Goal: Task Accomplishment & Management: Complete application form

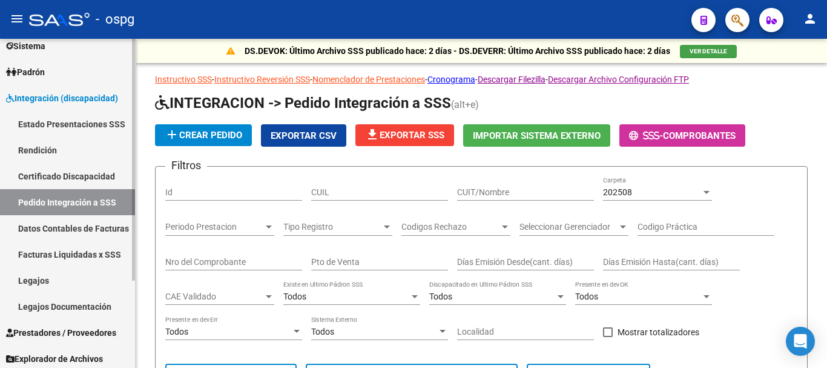
scroll to position [119, 0]
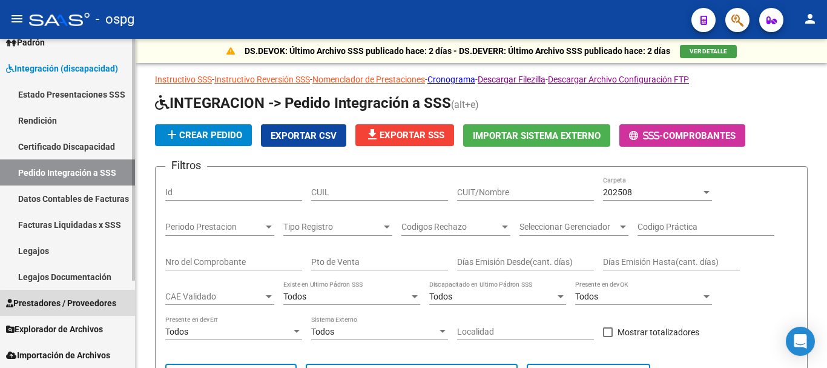
click at [78, 304] on span "Prestadores / Proveedores" at bounding box center [61, 302] width 110 height 13
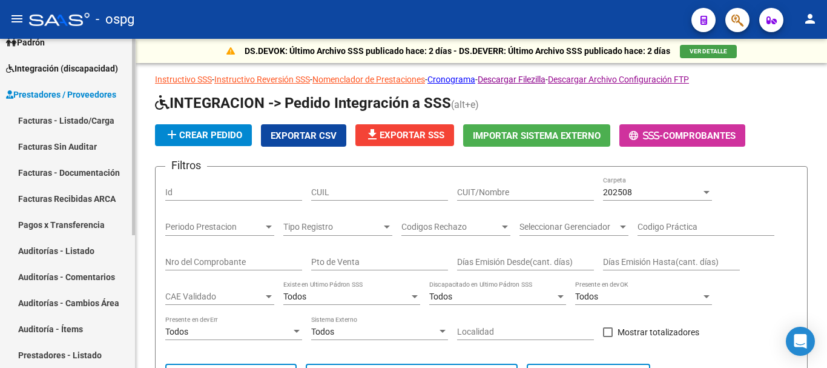
click at [98, 124] on link "Facturas - Listado/Carga" at bounding box center [67, 120] width 135 height 26
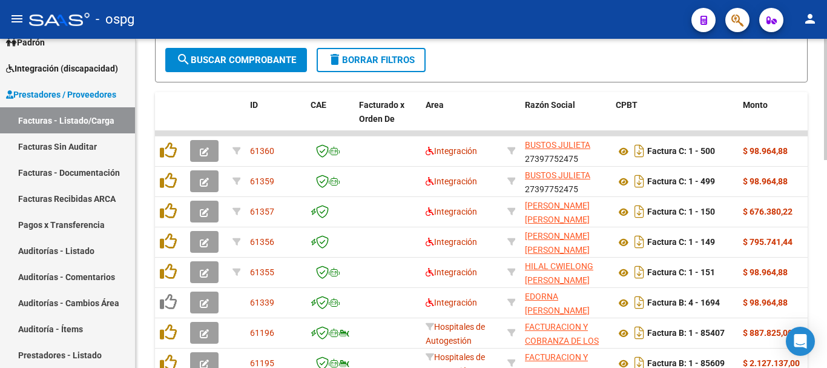
scroll to position [545, 0]
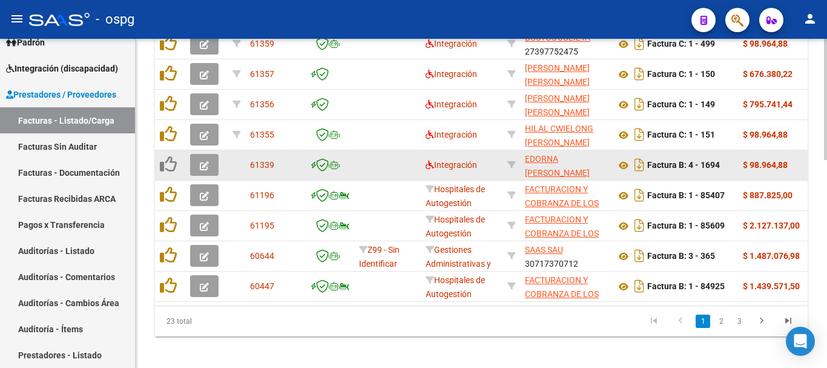
click at [208, 165] on icon "button" at bounding box center [204, 165] width 9 height 9
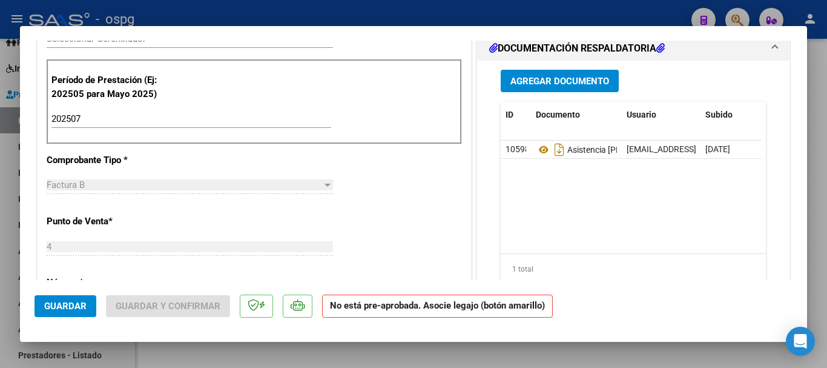
scroll to position [363, 0]
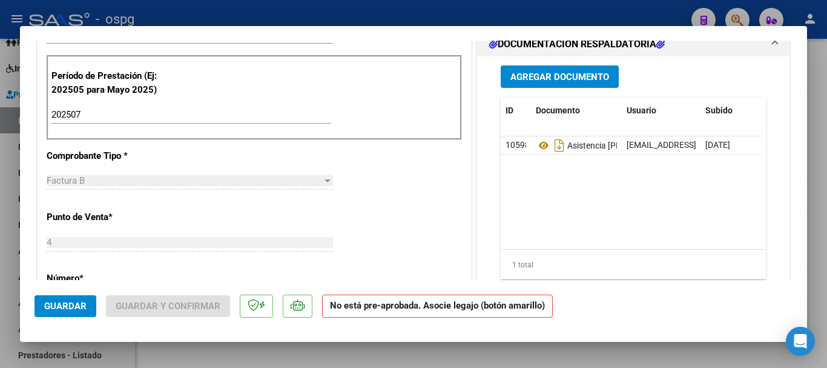
click at [825, 215] on div at bounding box center [413, 184] width 827 height 368
type input "$ 0,00"
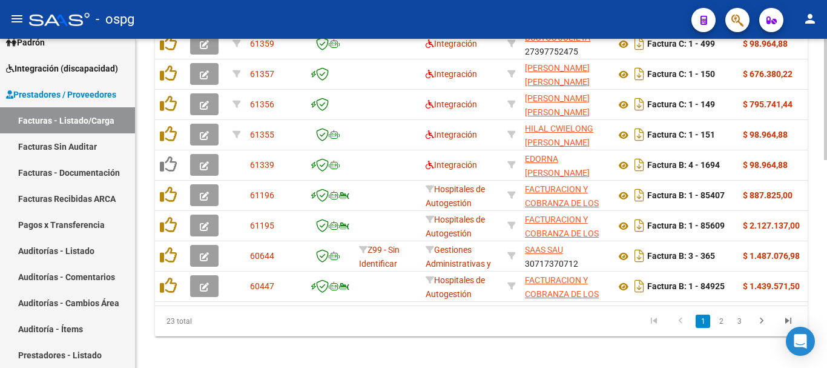
scroll to position [545, 0]
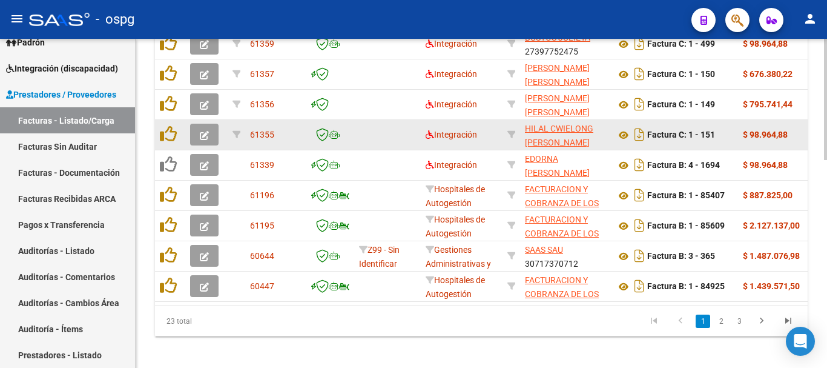
click at [203, 137] on icon "button" at bounding box center [204, 135] width 9 height 9
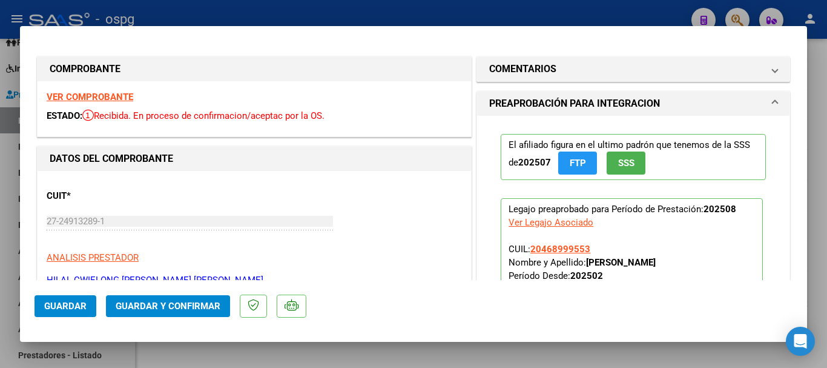
click at [100, 98] on strong "VER COMPROBANTE" at bounding box center [90, 96] width 87 height 11
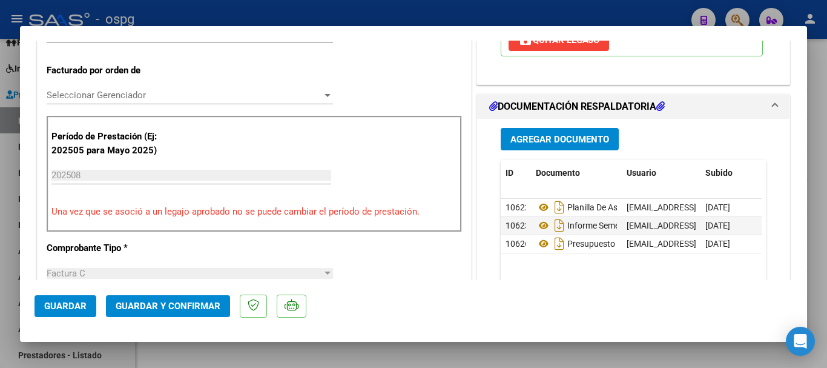
scroll to position [363, 0]
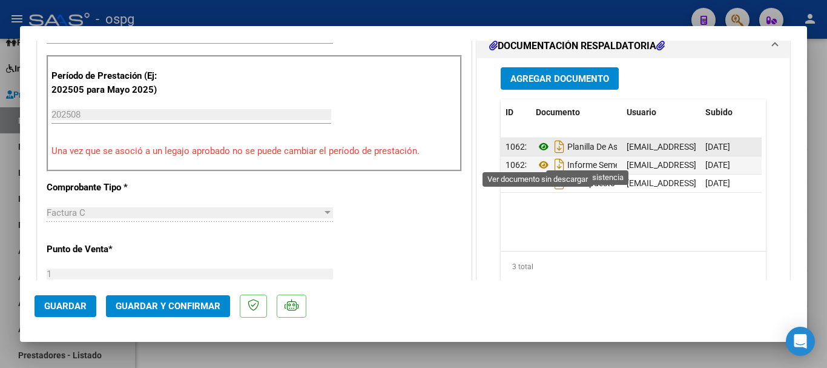
click at [540, 154] on icon at bounding box center [544, 146] width 16 height 15
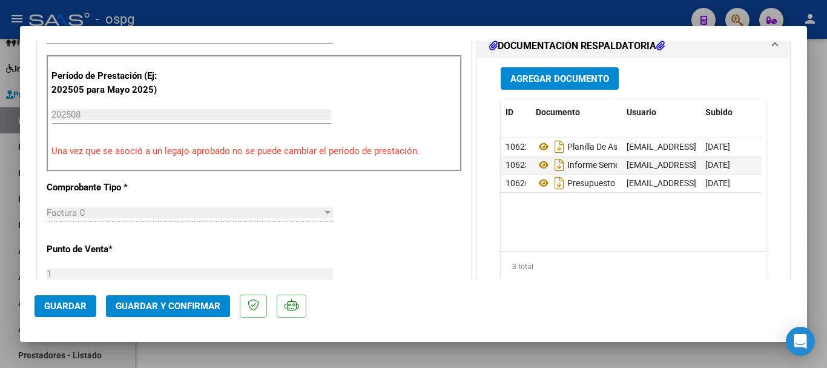
click at [819, 229] on div at bounding box center [413, 184] width 827 height 368
type input "$ 0,00"
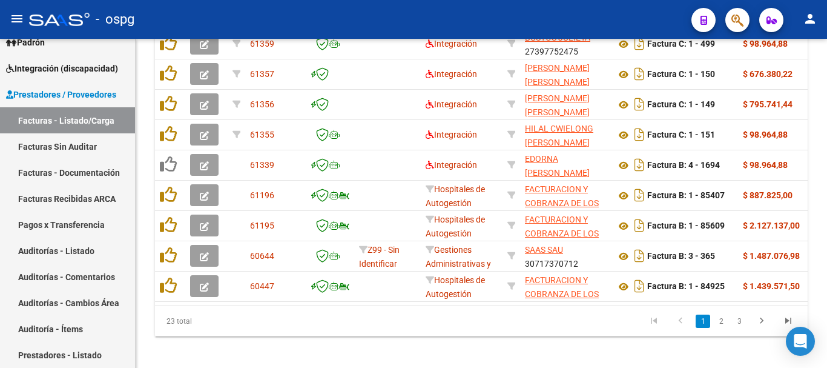
scroll to position [545, 0]
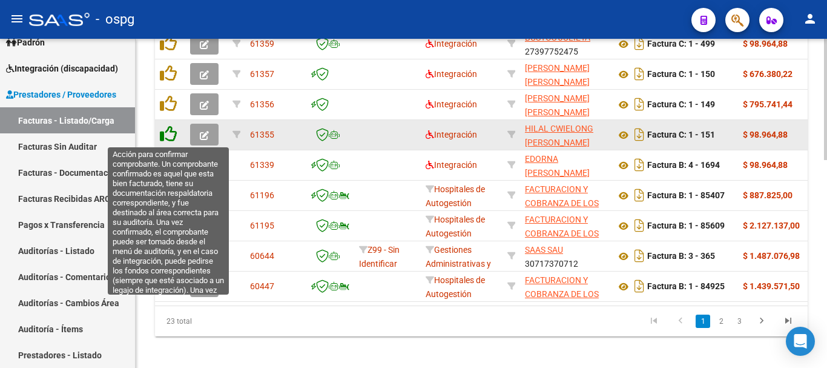
click at [170, 136] on icon at bounding box center [168, 133] width 17 height 17
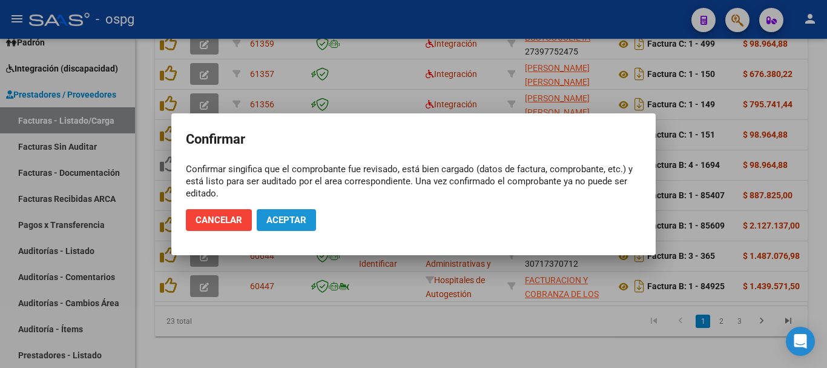
click at [289, 220] on span "Aceptar" at bounding box center [286, 219] width 40 height 11
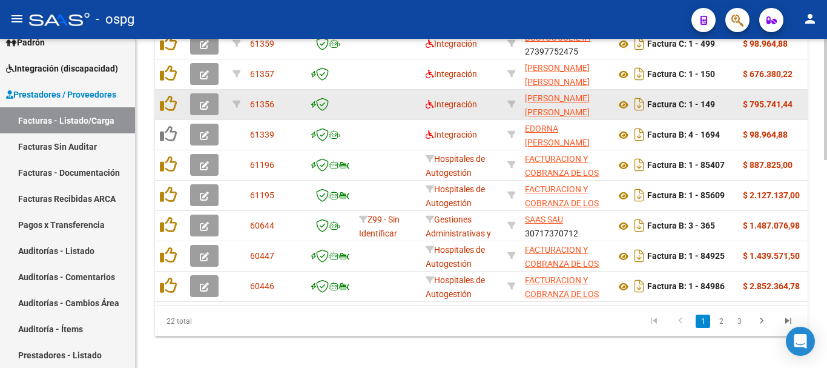
click at [202, 104] on icon "button" at bounding box center [204, 105] width 9 height 9
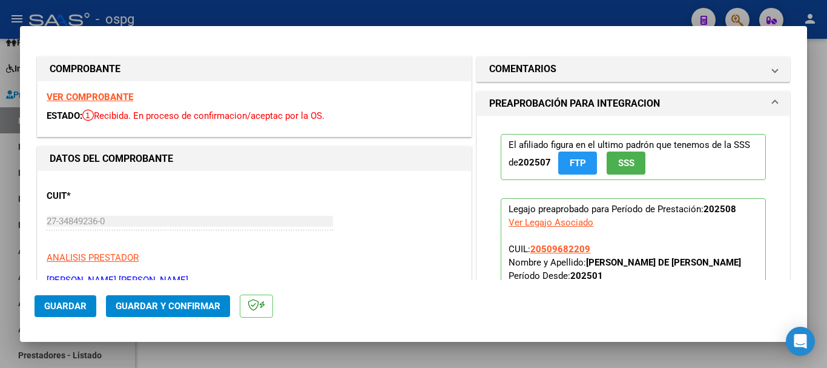
click at [94, 99] on strong "VER COMPROBANTE" at bounding box center [90, 96] width 87 height 11
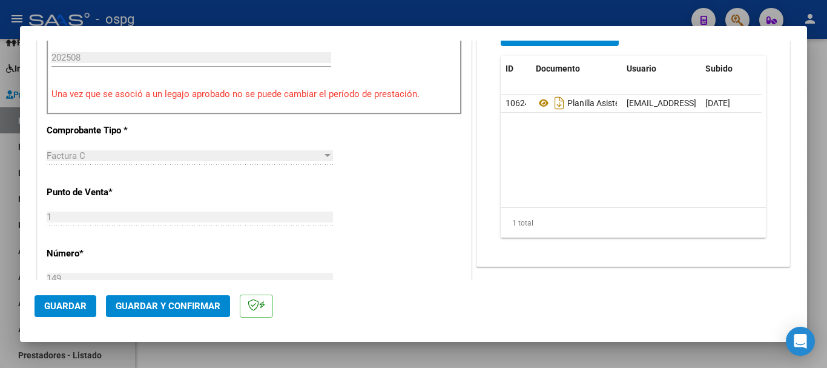
scroll to position [424, 0]
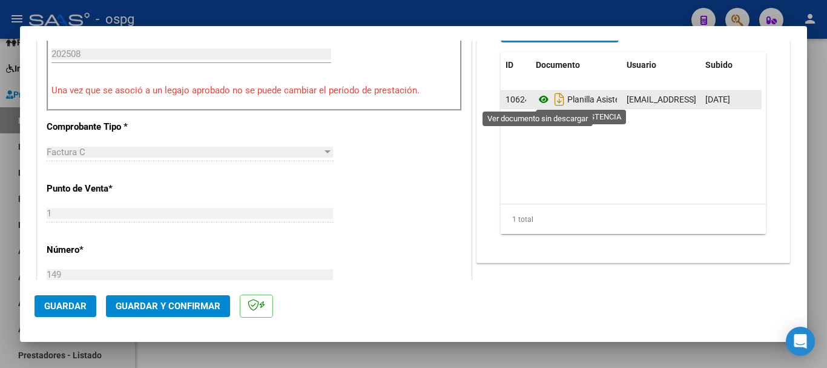
click at [537, 97] on icon at bounding box center [544, 99] width 16 height 15
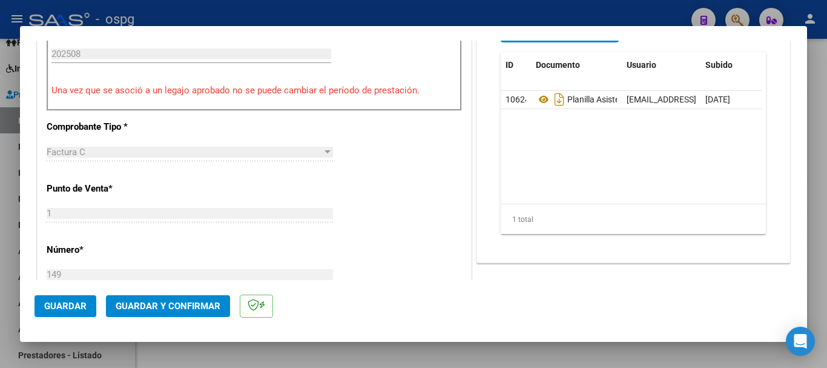
click at [825, 248] on div at bounding box center [413, 184] width 827 height 368
type input "$ 0,00"
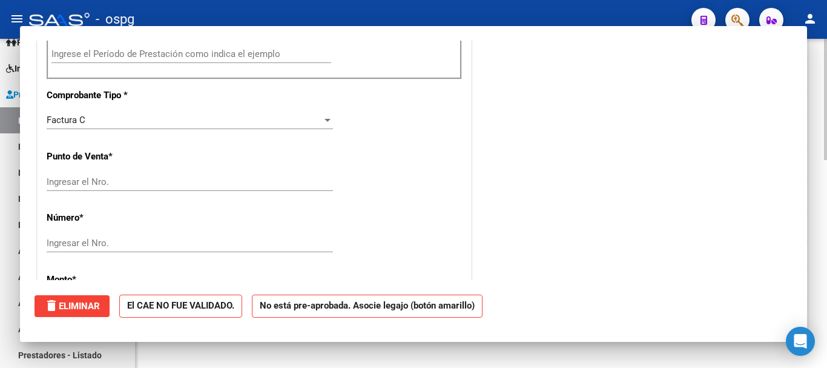
scroll to position [545, 0]
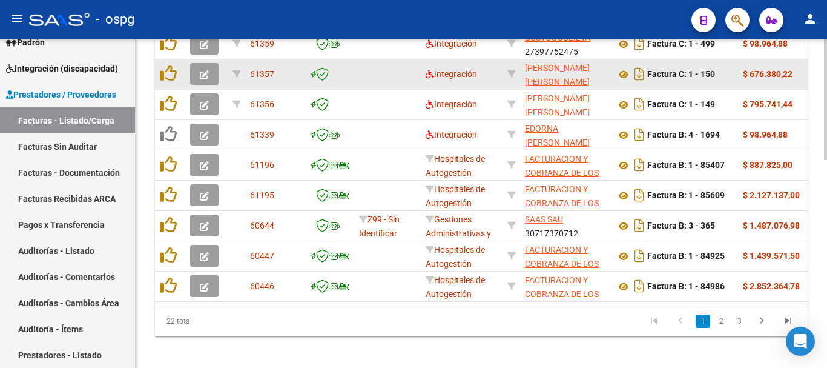
click at [206, 74] on icon "button" at bounding box center [204, 74] width 9 height 9
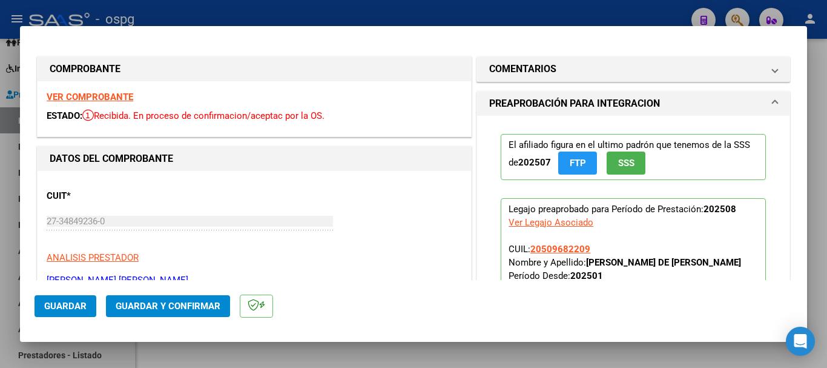
click at [101, 94] on strong "VER COMPROBANTE" at bounding box center [90, 96] width 87 height 11
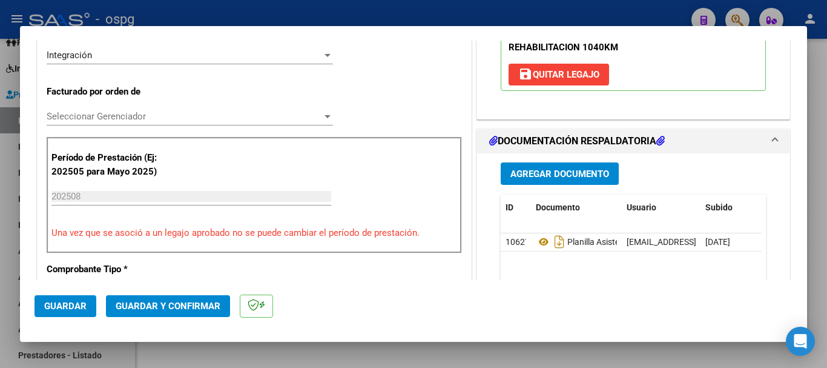
scroll to position [303, 0]
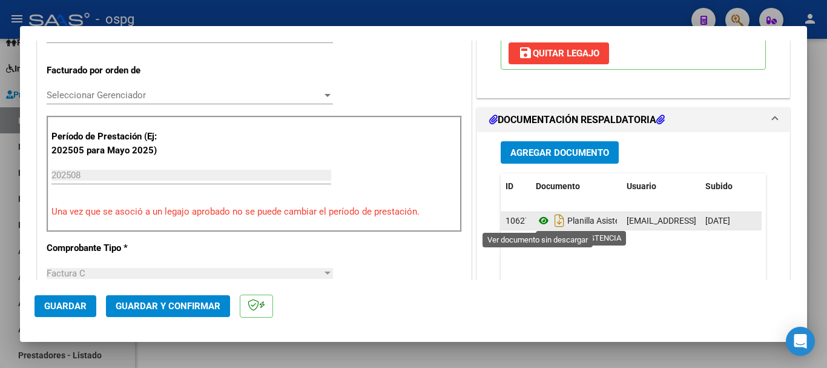
click at [537, 221] on icon at bounding box center [544, 220] width 16 height 15
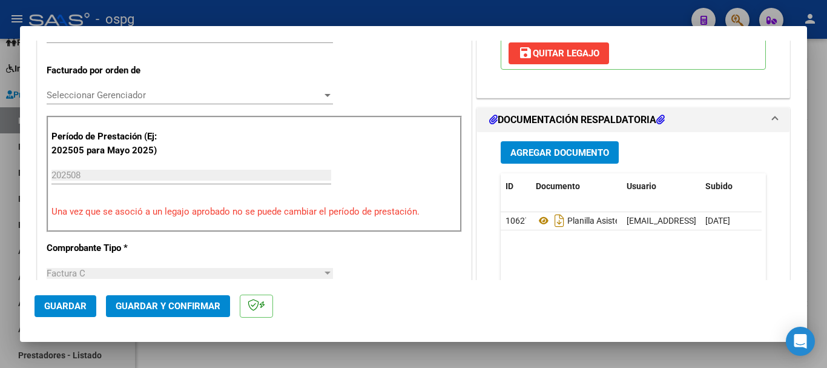
click at [826, 263] on div at bounding box center [413, 184] width 827 height 368
type input "$ 0,00"
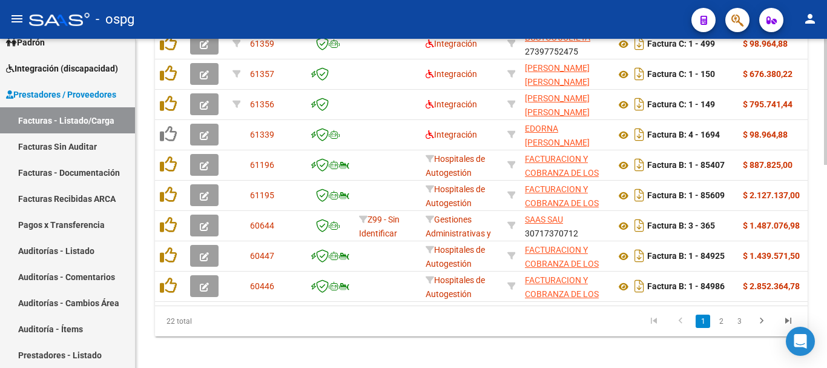
scroll to position [545, 0]
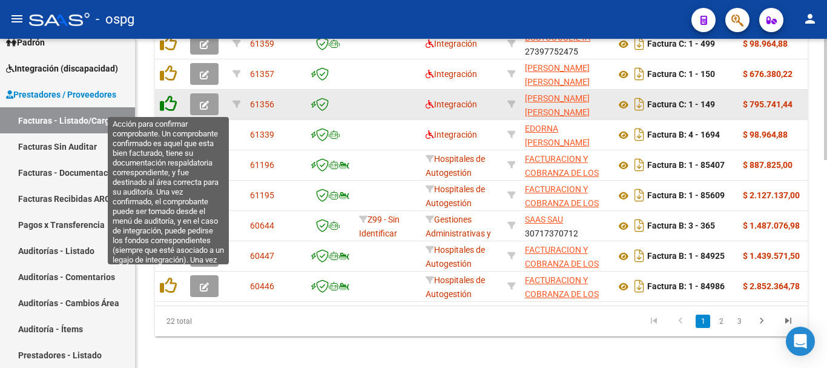
click at [170, 104] on icon at bounding box center [168, 103] width 17 height 17
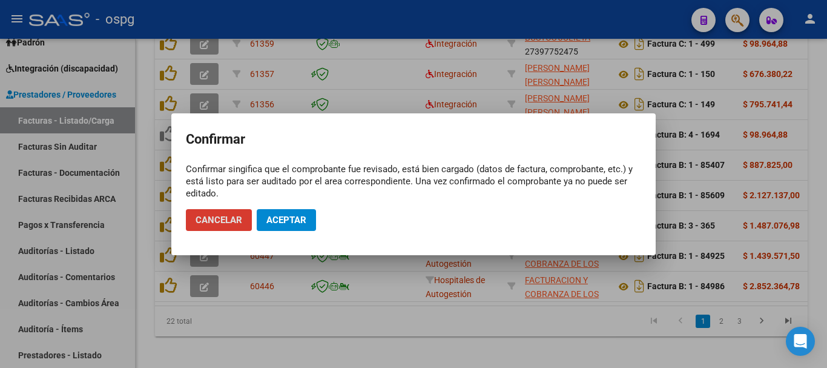
click at [300, 216] on span "Aceptar" at bounding box center [286, 219] width 40 height 11
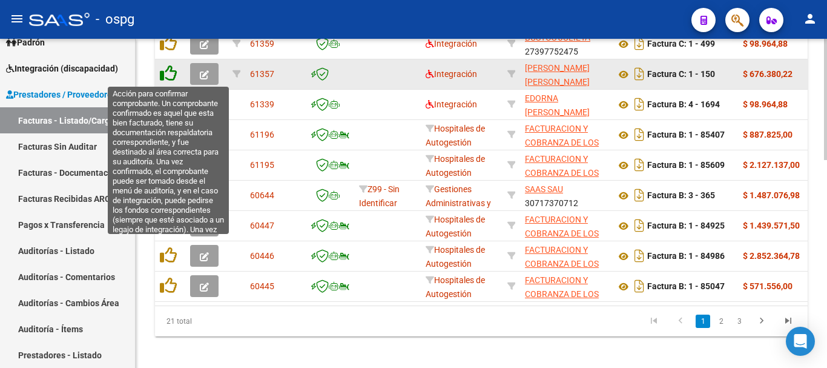
click at [173, 76] on icon at bounding box center [168, 73] width 17 height 17
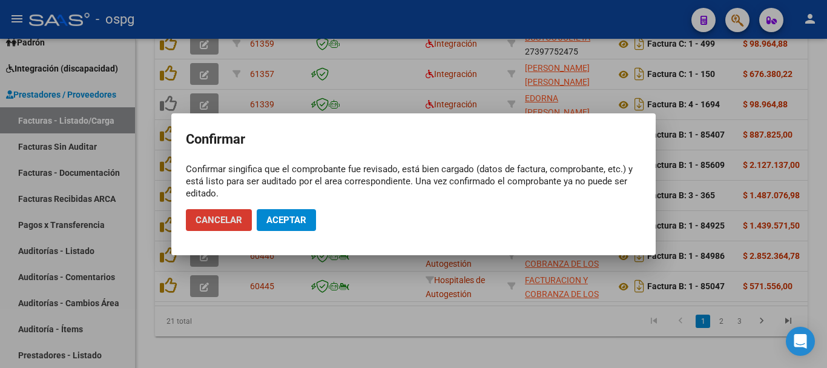
click at [297, 219] on span "Aceptar" at bounding box center [286, 219] width 40 height 11
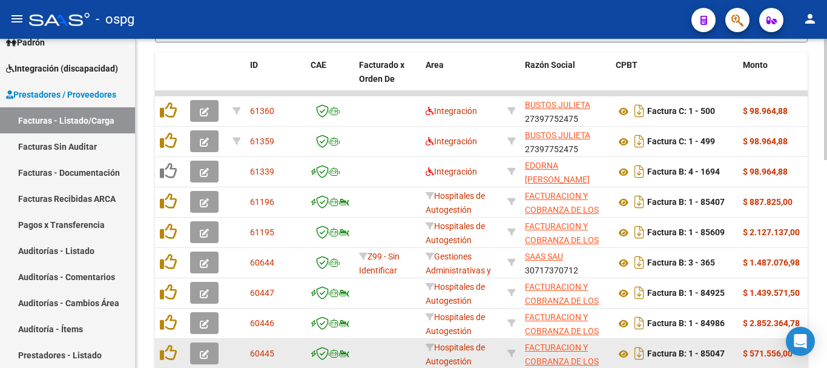
scroll to position [424, 0]
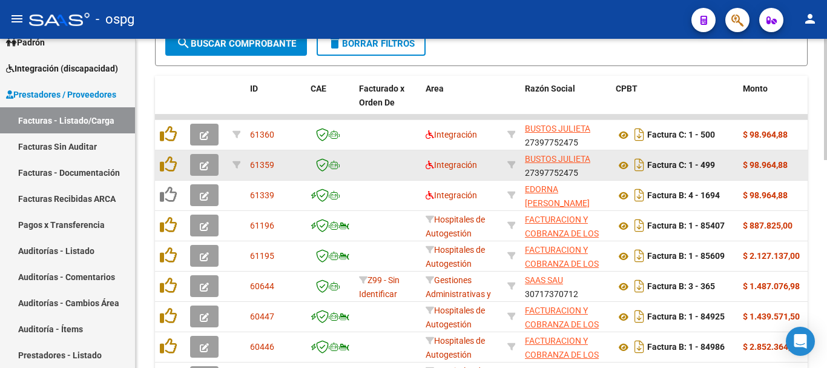
click at [206, 164] on icon "button" at bounding box center [204, 165] width 9 height 9
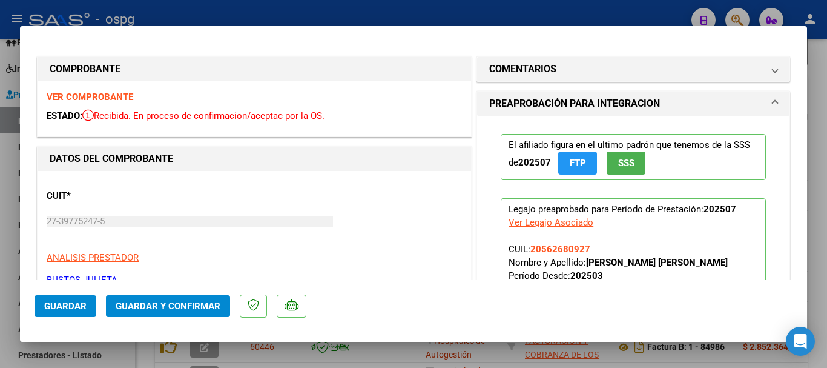
click at [113, 99] on strong "VER COMPROBANTE" at bounding box center [90, 96] width 87 height 11
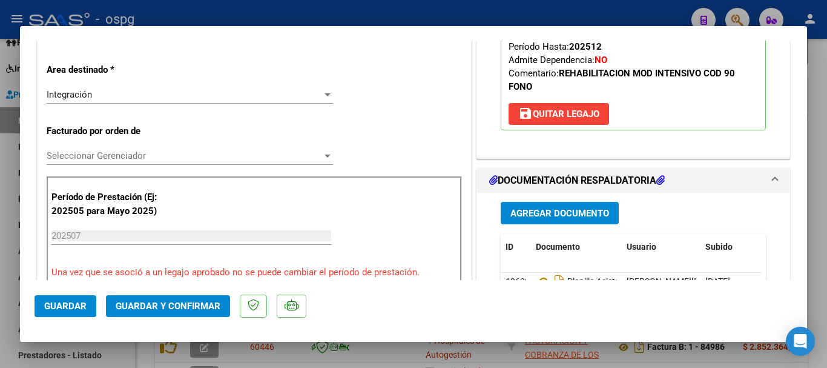
scroll to position [303, 0]
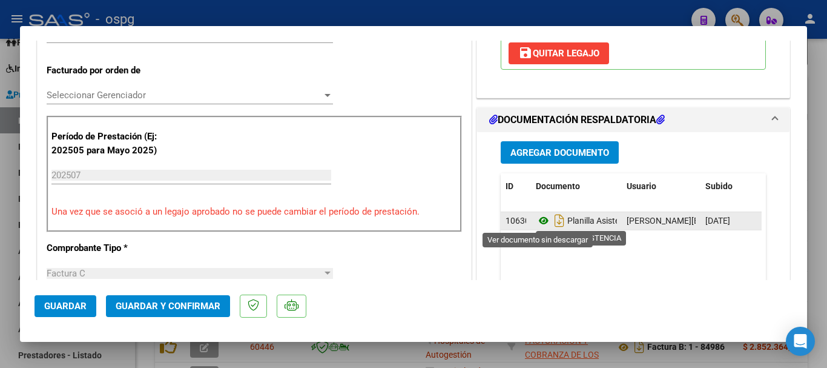
click at [537, 222] on icon at bounding box center [544, 220] width 16 height 15
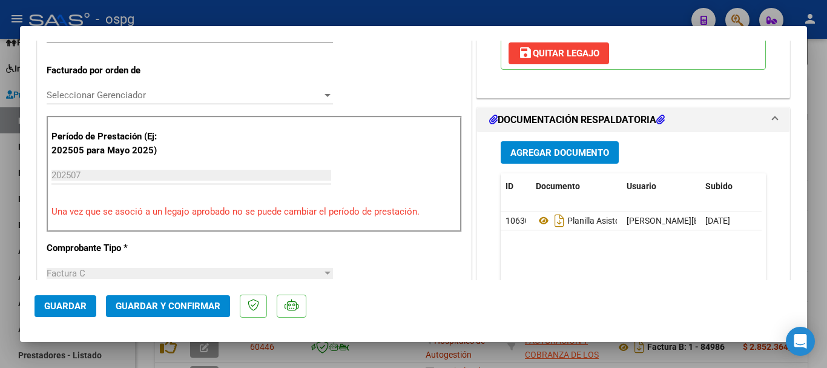
click at [822, 219] on div at bounding box center [413, 184] width 827 height 368
type input "$ 0,00"
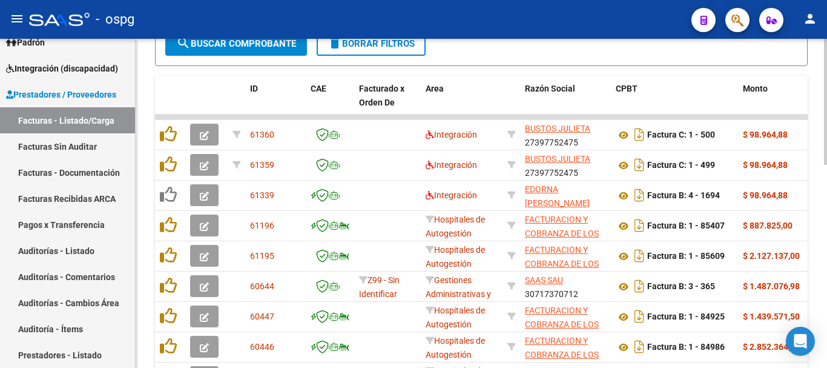
scroll to position [424, 0]
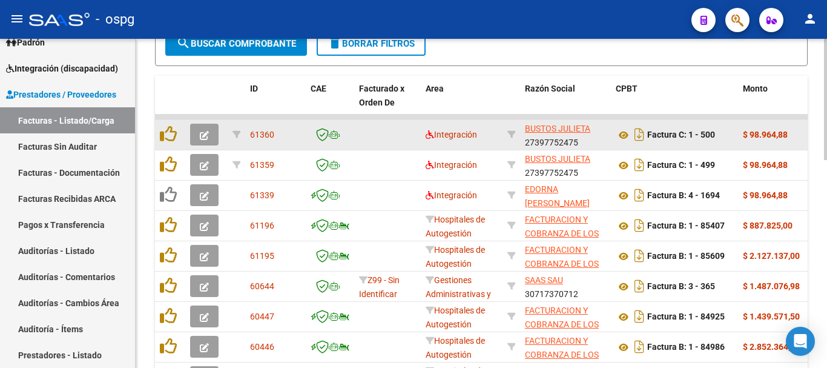
click at [204, 136] on icon "button" at bounding box center [204, 135] width 9 height 9
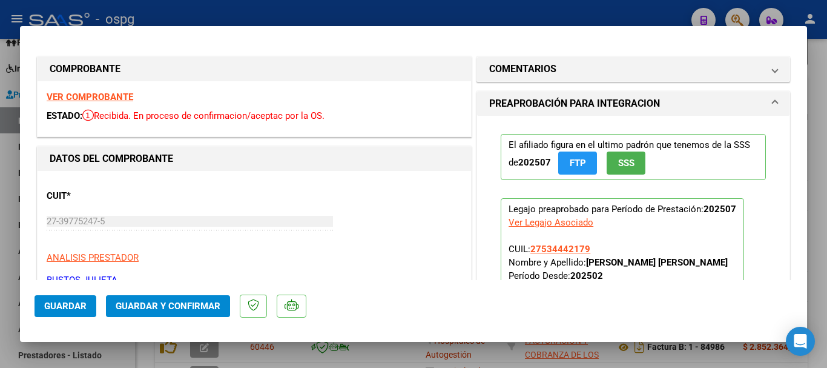
click at [109, 99] on strong "VER COMPROBANTE" at bounding box center [90, 96] width 87 height 11
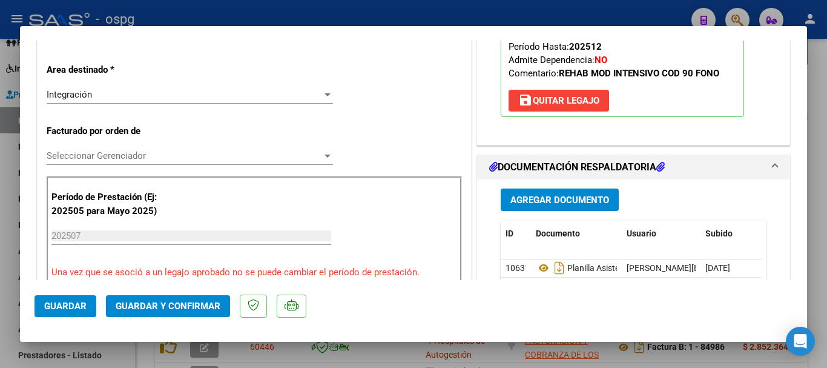
scroll to position [303, 0]
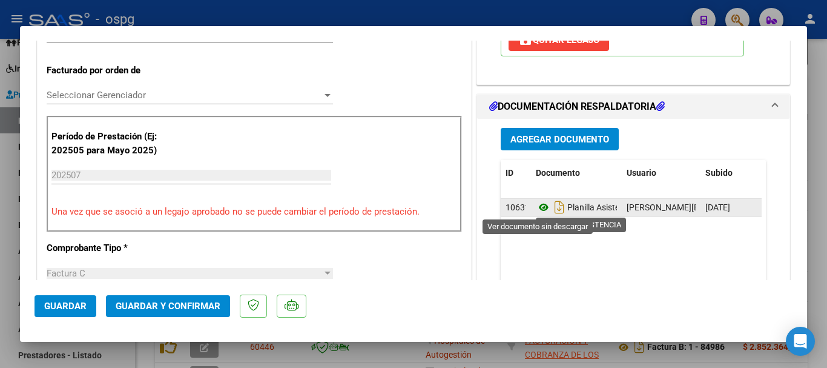
click at [540, 207] on icon at bounding box center [544, 207] width 16 height 15
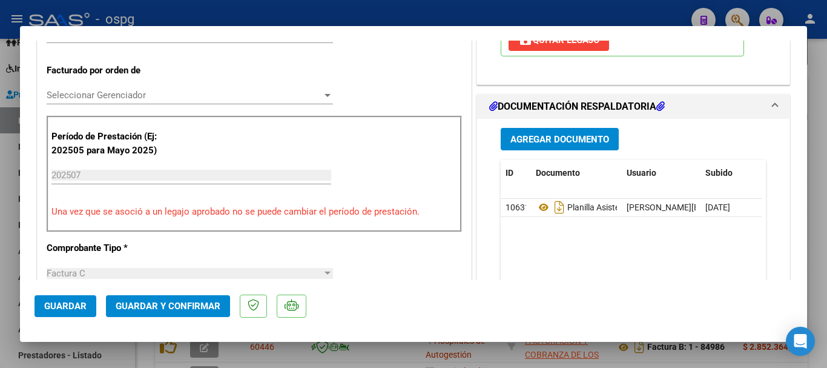
click at [824, 256] on div at bounding box center [413, 184] width 827 height 368
type input "$ 0,00"
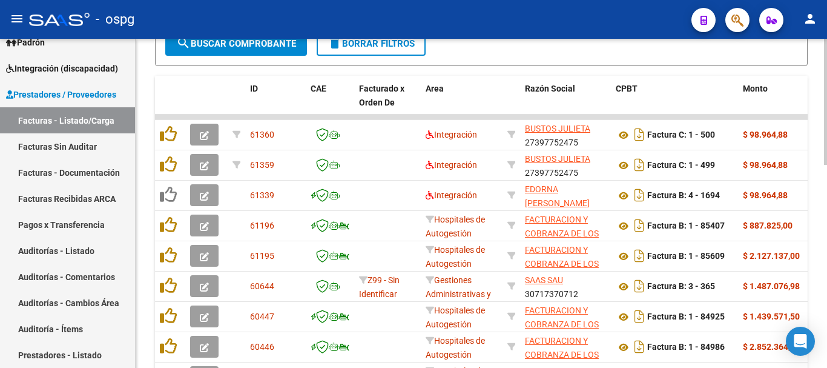
scroll to position [424, 0]
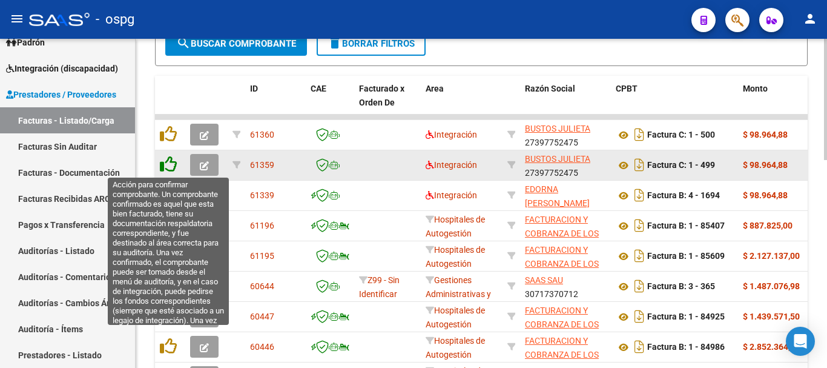
click at [170, 163] on icon at bounding box center [168, 164] width 17 height 17
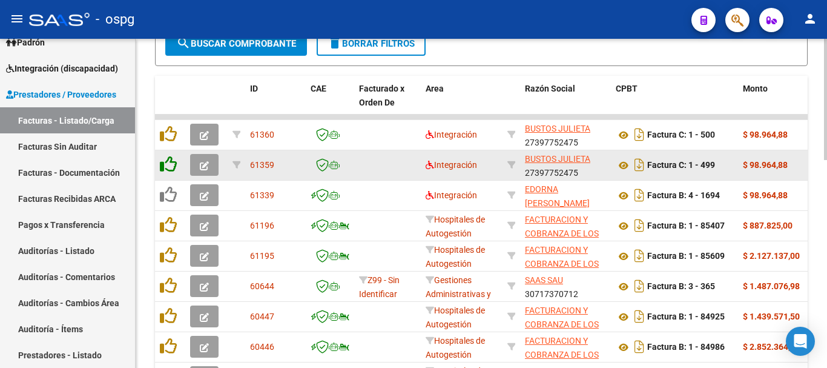
scroll to position [425, 0]
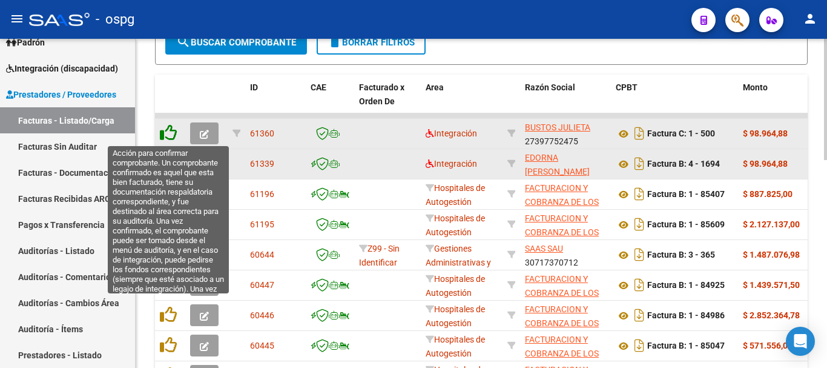
click at [172, 134] on icon at bounding box center [168, 132] width 17 height 17
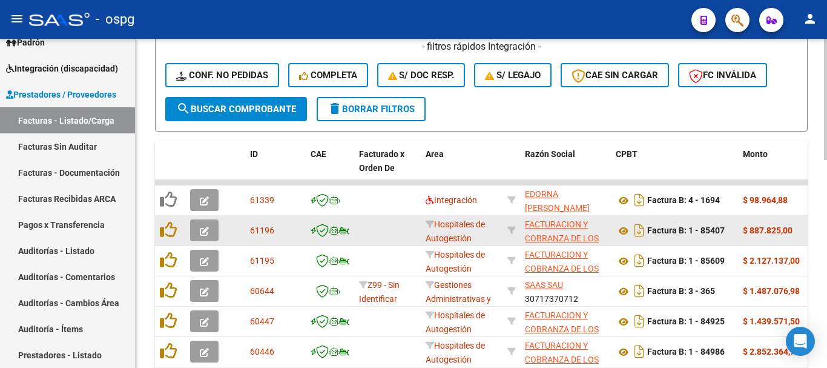
scroll to position [366, 0]
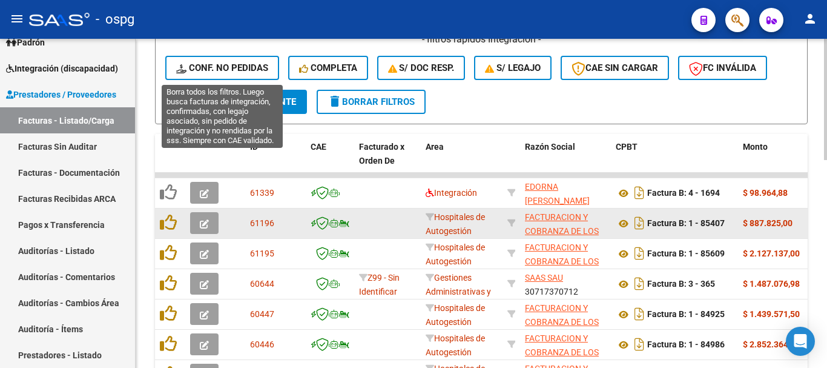
click at [244, 64] on span "Conf. no pedidas" at bounding box center [222, 67] width 92 height 11
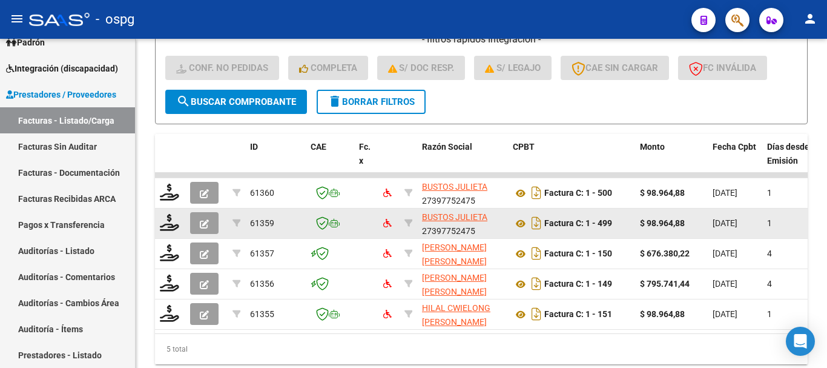
scroll to position [411, 0]
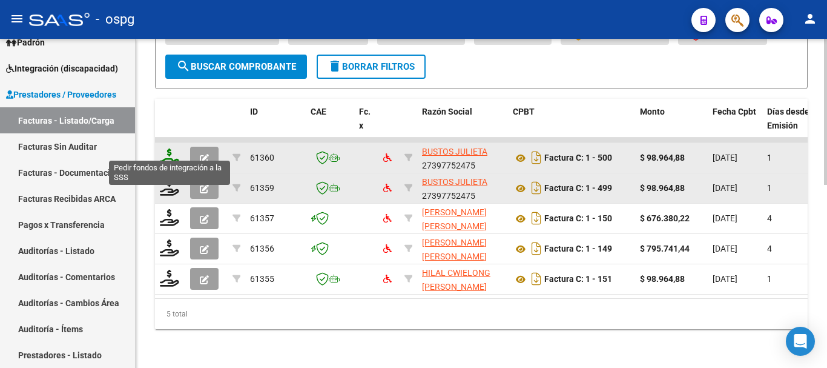
click at [170, 150] on icon at bounding box center [169, 156] width 19 height 17
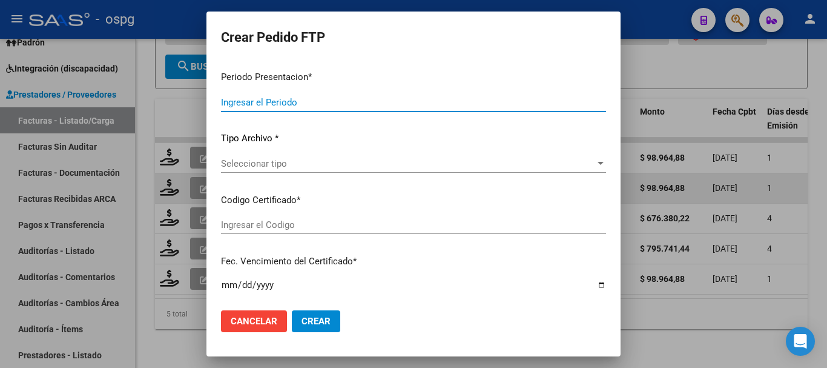
type input "202508"
type input "202507"
type input "$ 98.964,88"
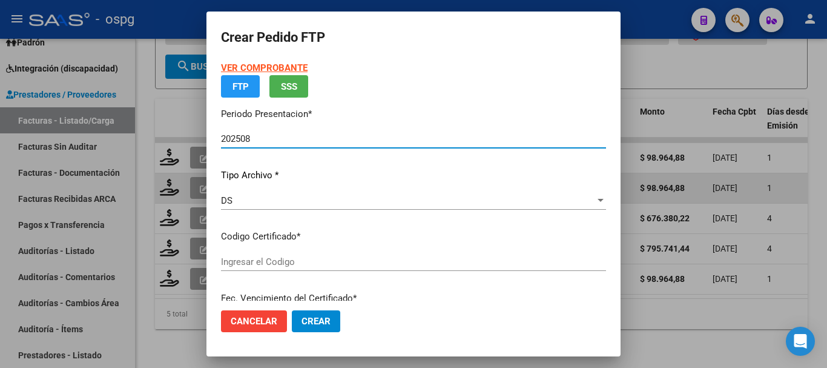
type input "621556967"
type input "[DATE]"
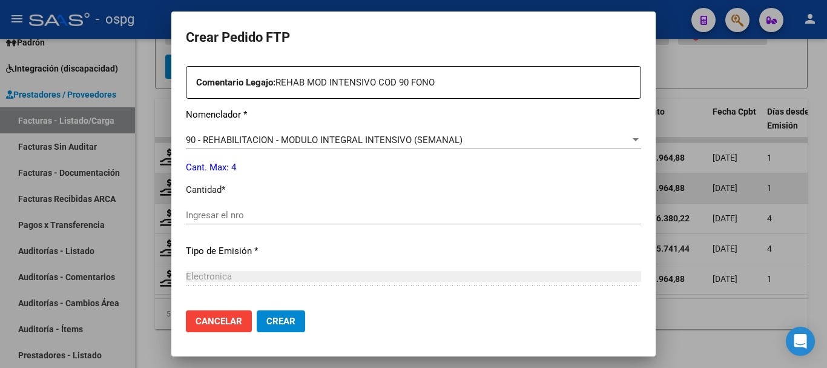
scroll to position [485, 0]
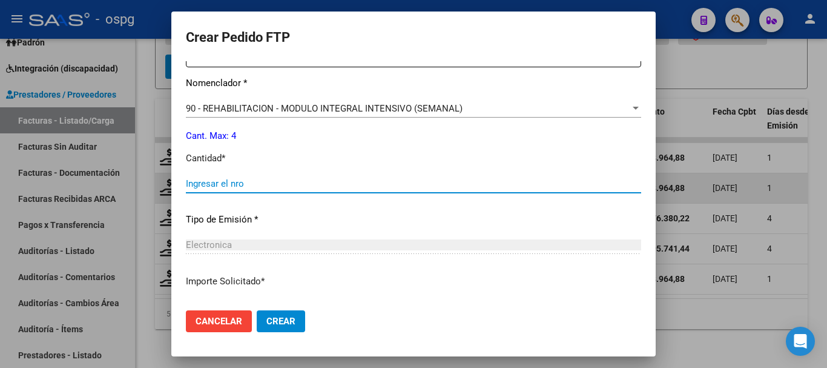
click at [402, 183] on input "Ingresar el nro" at bounding box center [413, 183] width 455 height 11
type input "4"
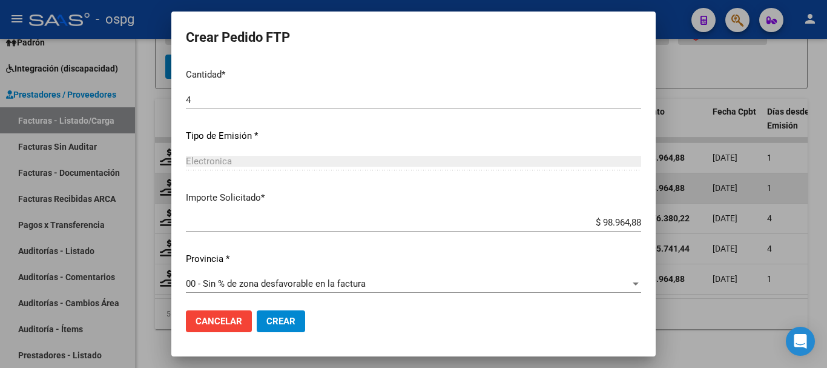
scroll to position [572, 0]
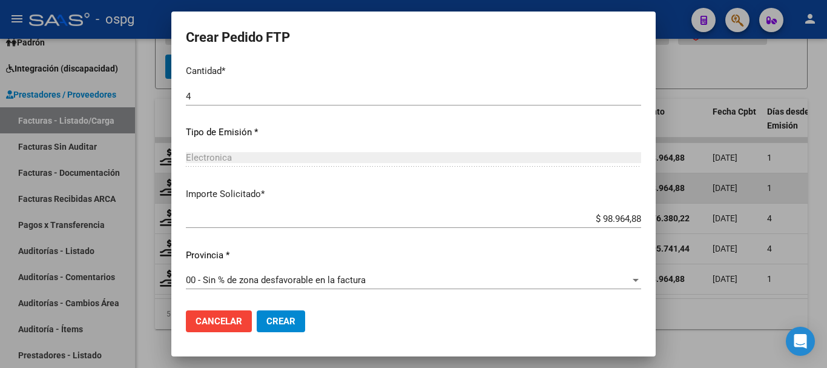
click at [293, 328] on button "Crear" at bounding box center [281, 321] width 48 height 22
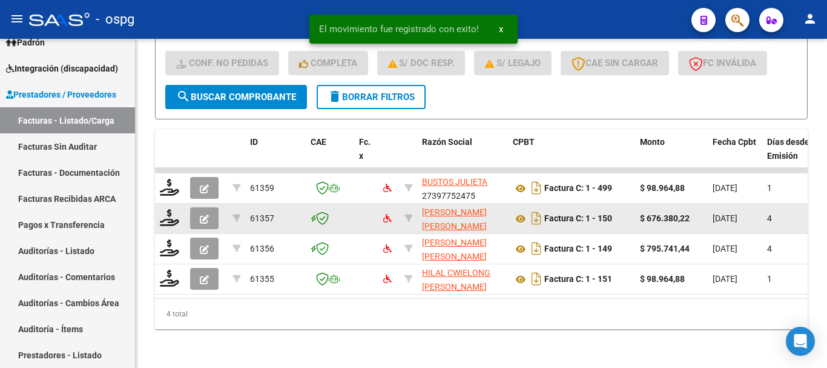
scroll to position [380, 0]
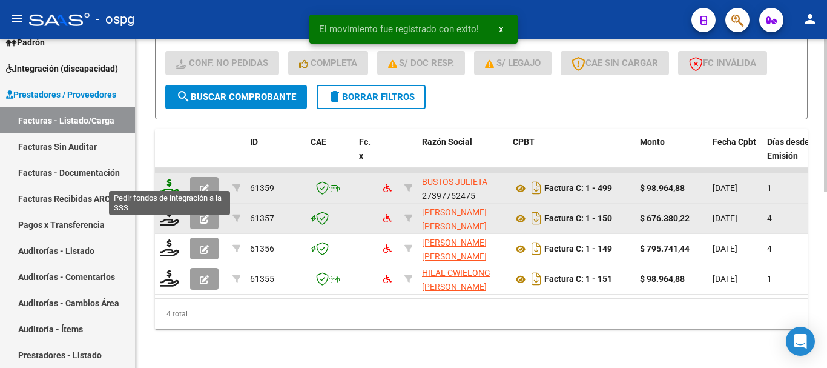
click at [168, 183] on icon at bounding box center [169, 187] width 19 height 17
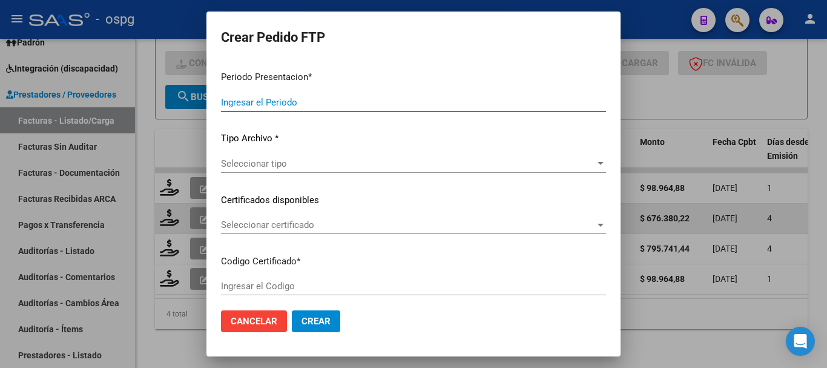
type input "202508"
type input "202507"
type input "$ 98.964,88"
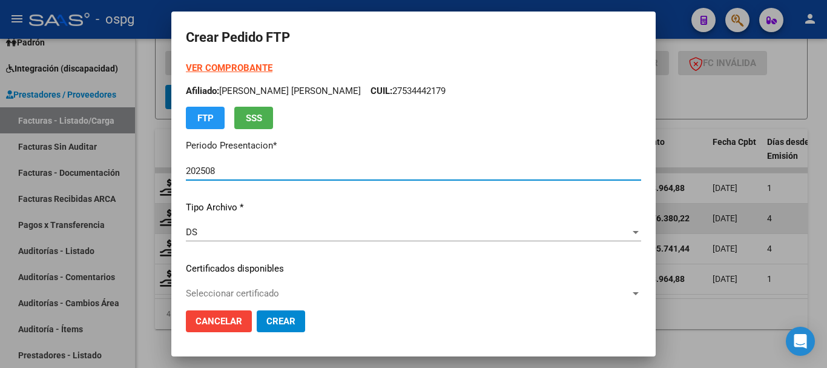
type input "5634582461"
type input "[DATE]"
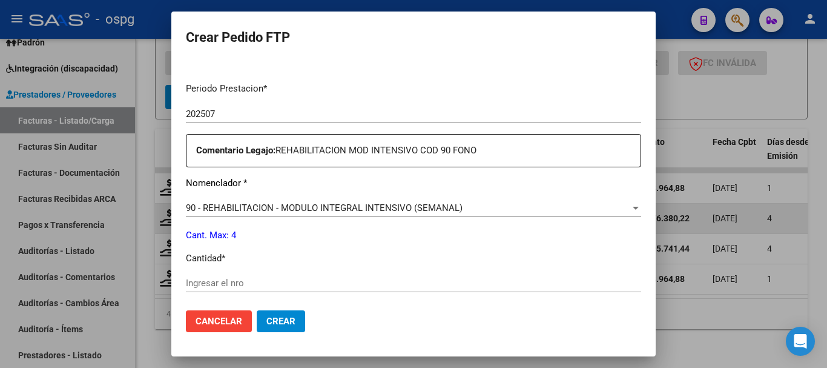
scroll to position [424, 0]
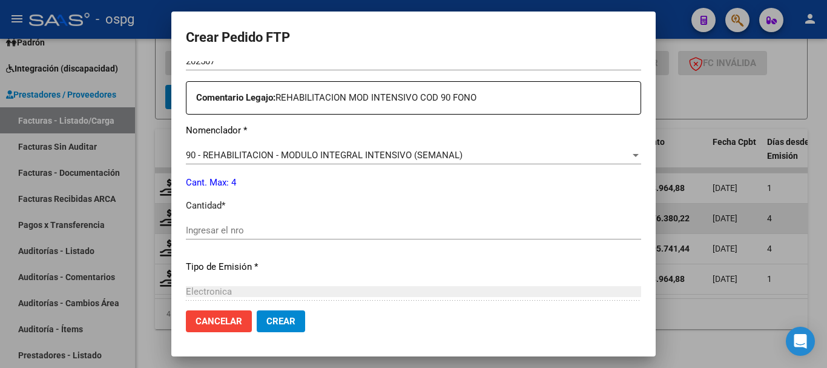
click at [285, 227] on input "Ingresar el nro" at bounding box center [413, 230] width 455 height 11
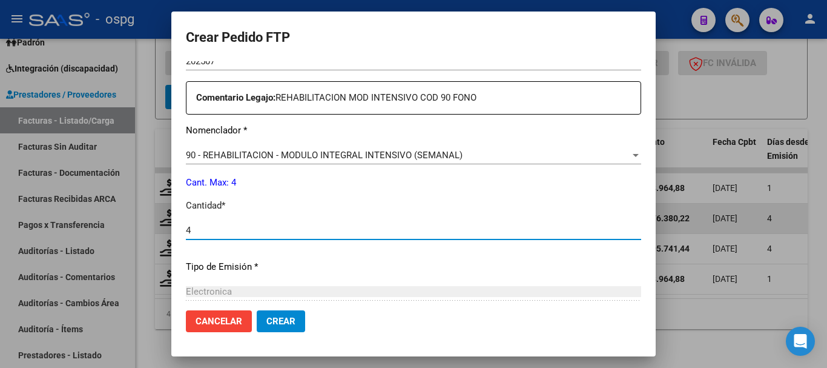
type input "4"
click at [277, 325] on span "Crear" at bounding box center [280, 321] width 29 height 11
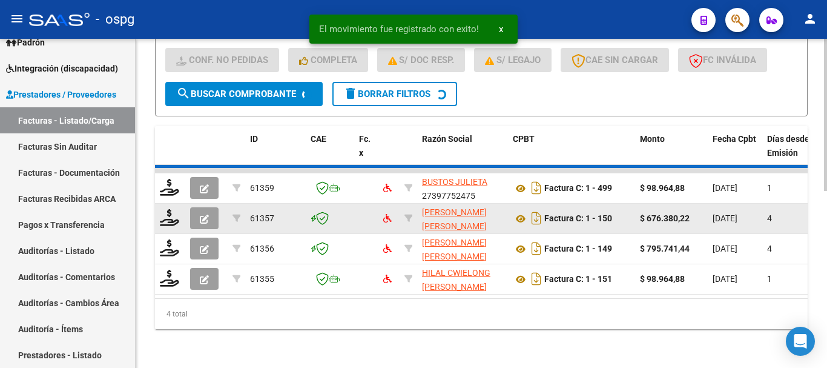
scroll to position [350, 0]
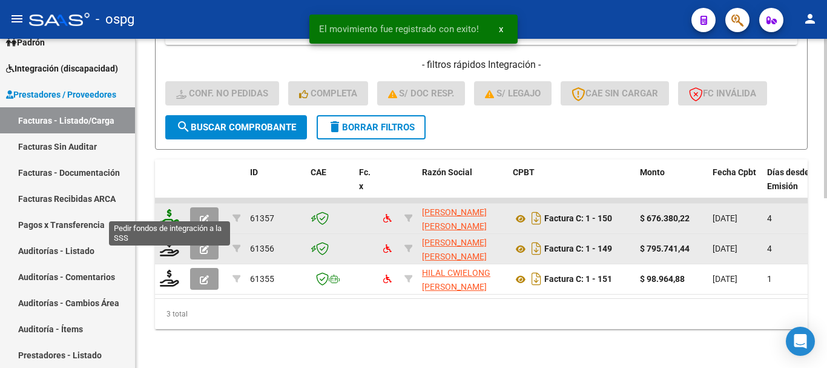
click at [167, 213] on icon at bounding box center [169, 217] width 19 height 17
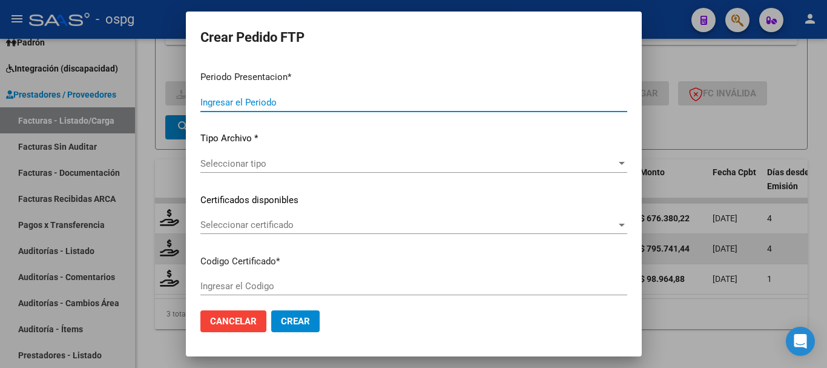
type input "202508"
type input "$ 676.380,22"
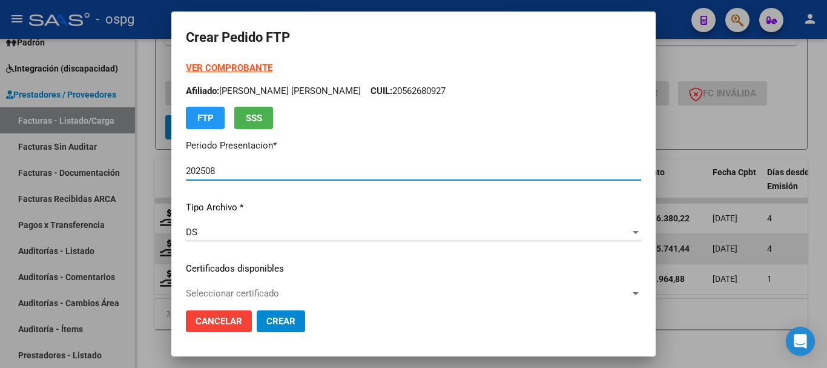
type input "7297739814"
type input "[DATE]"
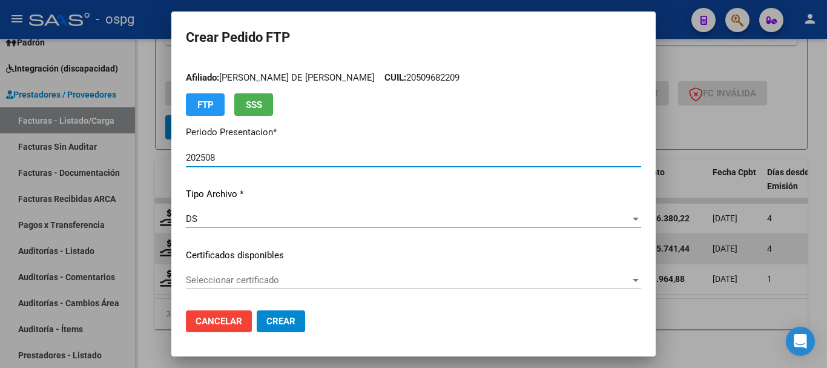
scroll to position [0, 0]
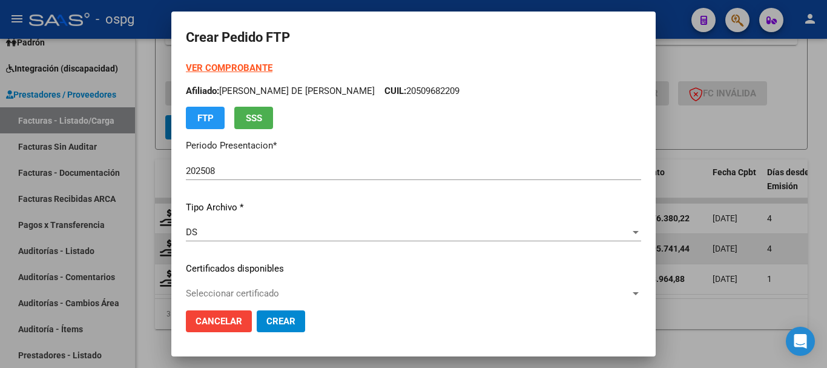
click at [229, 67] on strong "VER COMPROBANTE" at bounding box center [229, 67] width 87 height 11
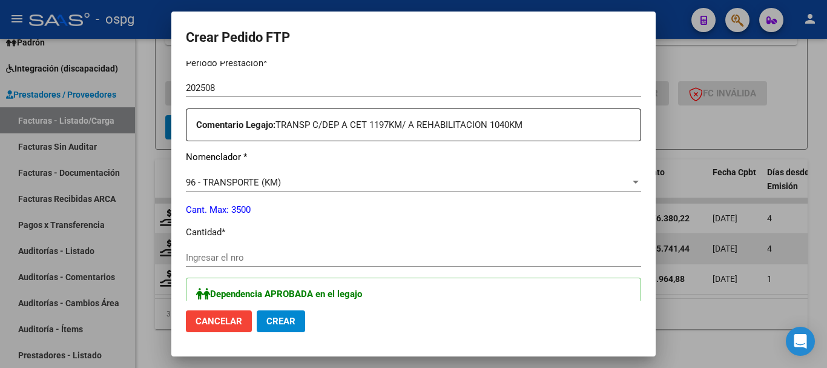
scroll to position [424, 0]
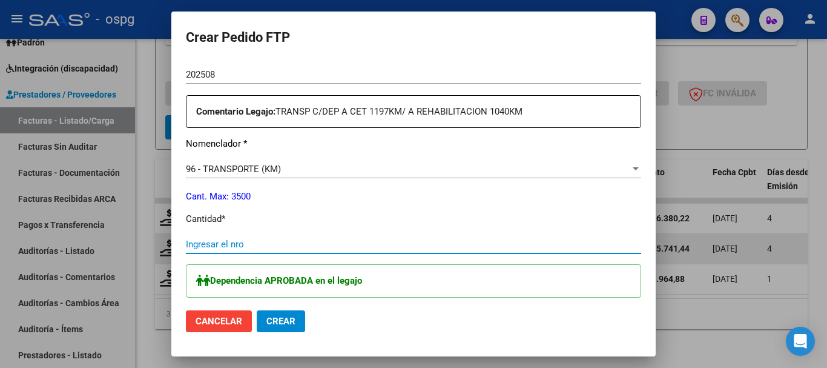
click at [358, 242] on input "Ingresar el nro" at bounding box center [413, 244] width 455 height 11
type input "925"
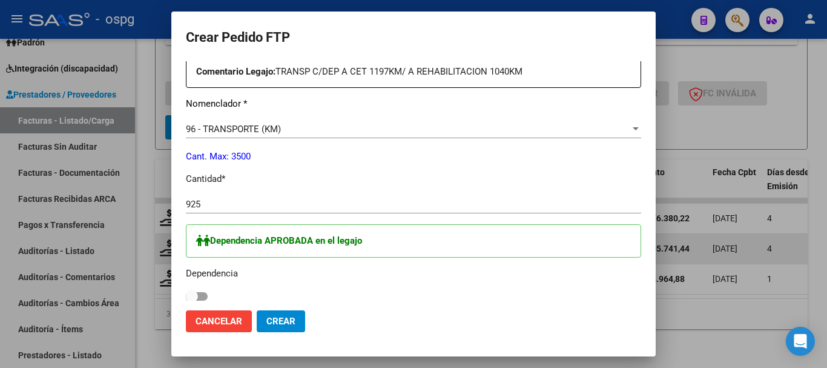
scroll to position [485, 0]
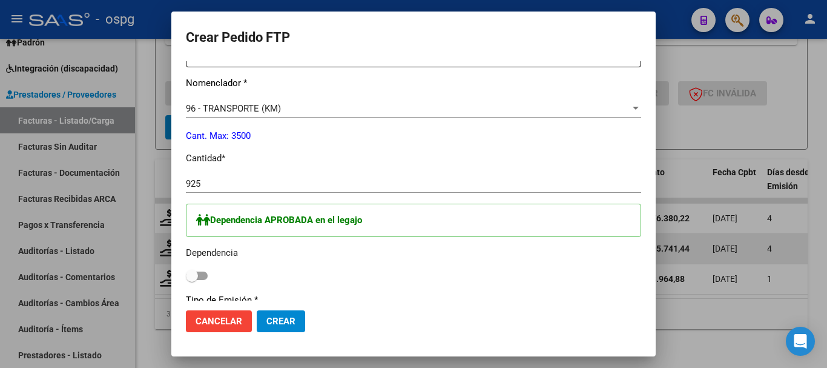
drag, startPoint x: 195, startPoint y: 275, endPoint x: 201, endPoint y: 274, distance: 6.1
click at [201, 274] on span at bounding box center [197, 275] width 22 height 8
click at [192, 280] on input "checkbox" at bounding box center [191, 280] width 1 height 1
checkbox input "true"
click at [284, 323] on span "Crear" at bounding box center [280, 321] width 29 height 11
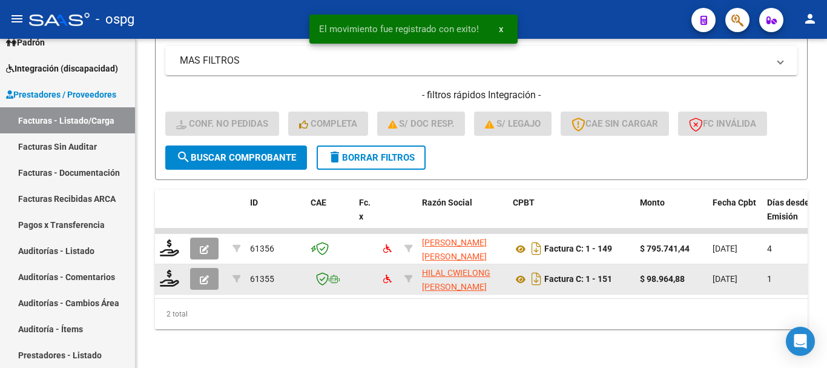
scroll to position [320, 0]
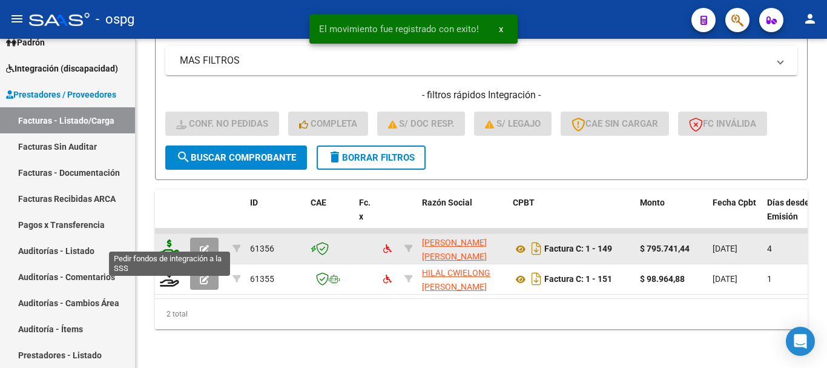
click at [169, 242] on icon at bounding box center [169, 247] width 19 height 17
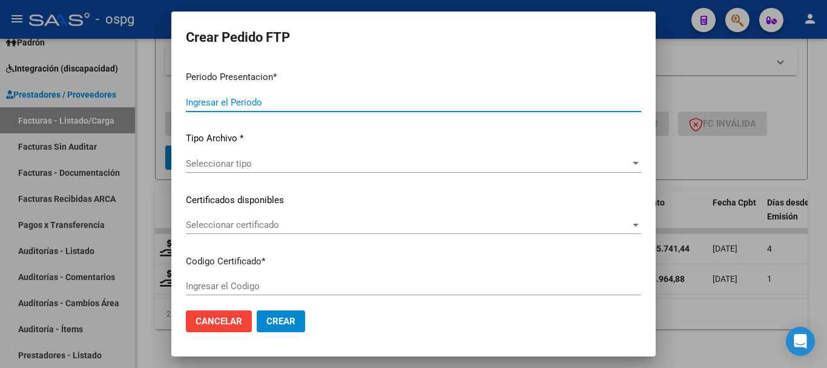
type input "202508"
type input "$ 795.741,44"
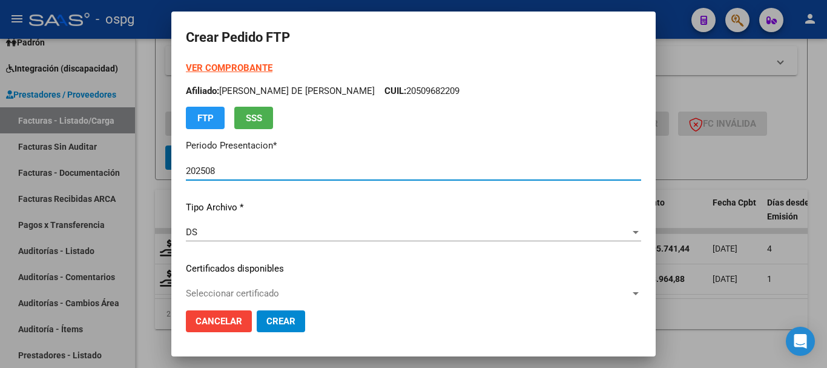
type input "7297739814"
type input "[DATE]"
click at [241, 67] on strong "VER COMPROBANTE" at bounding box center [229, 67] width 87 height 11
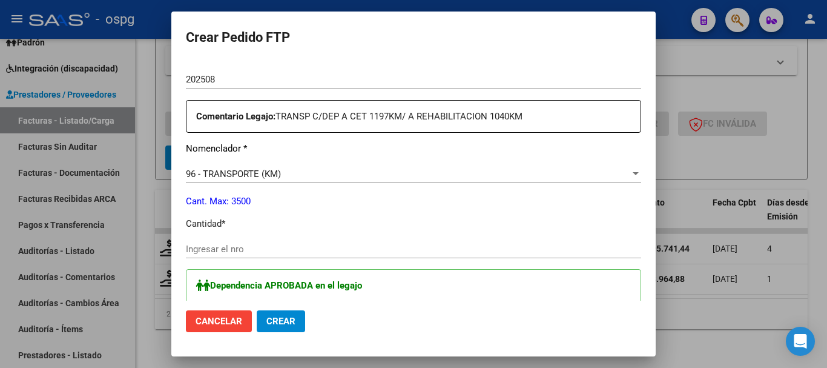
scroll to position [424, 0]
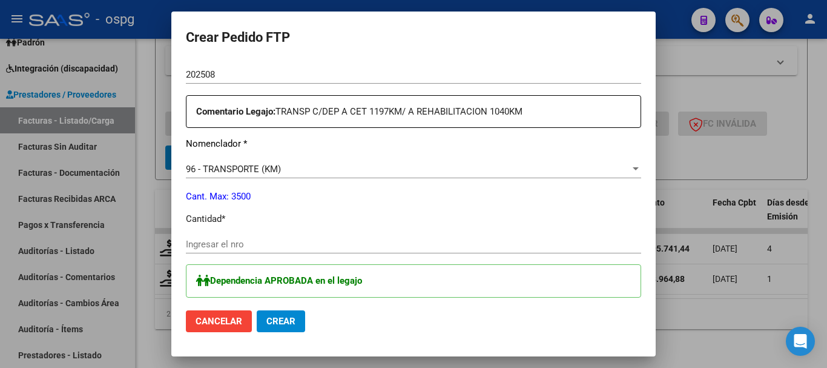
click at [322, 250] on div "Ingresar el nro" at bounding box center [413, 244] width 455 height 18
type input "1088"
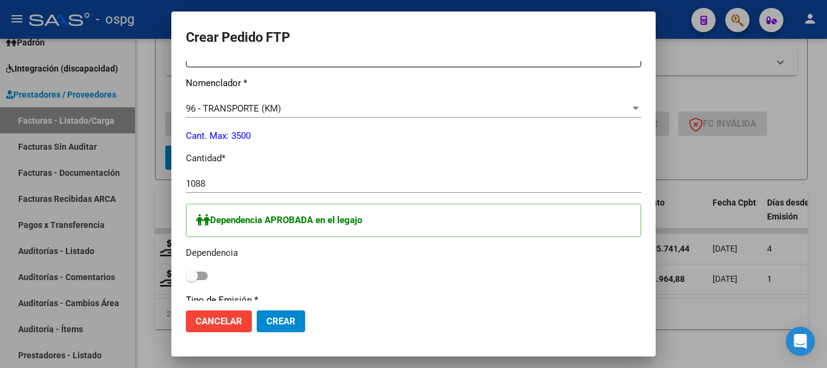
click at [200, 277] on span at bounding box center [197, 275] width 22 height 8
click at [192, 280] on input "checkbox" at bounding box center [191, 280] width 1 height 1
checkbox input "true"
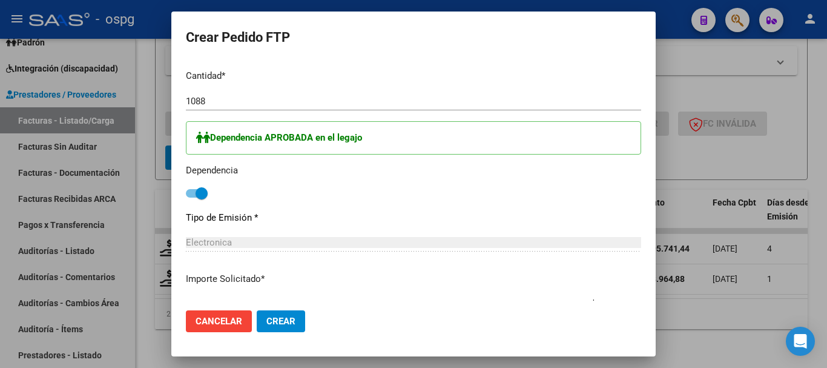
scroll to position [606, 0]
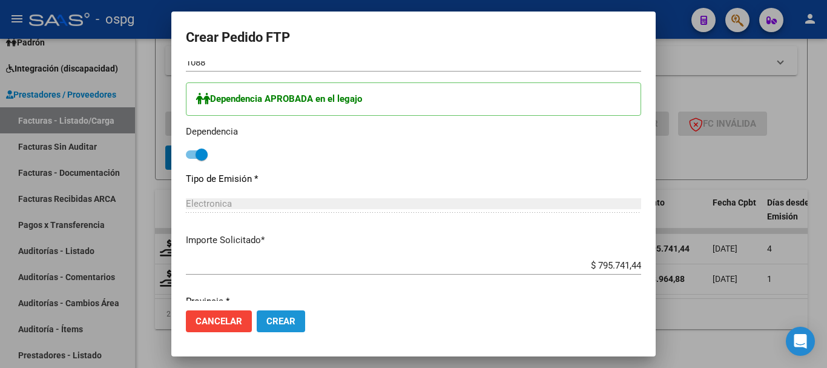
drag, startPoint x: 273, startPoint y: 318, endPoint x: 286, endPoint y: 317, distance: 13.3
click at [274, 318] on span "Crear" at bounding box center [280, 321] width 29 height 11
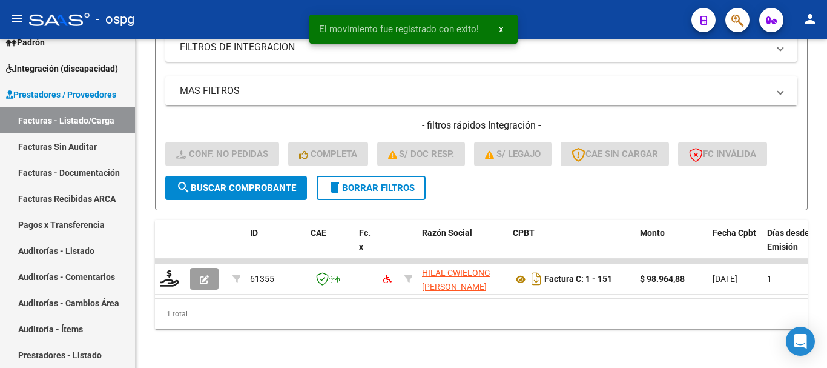
scroll to position [289, 0]
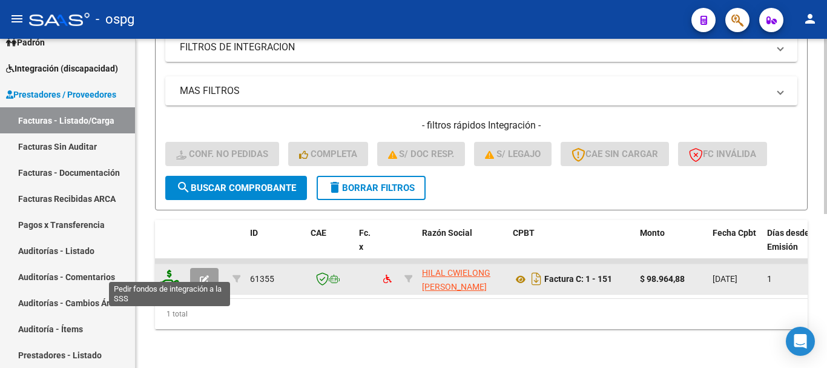
click at [166, 273] on icon at bounding box center [169, 278] width 19 height 17
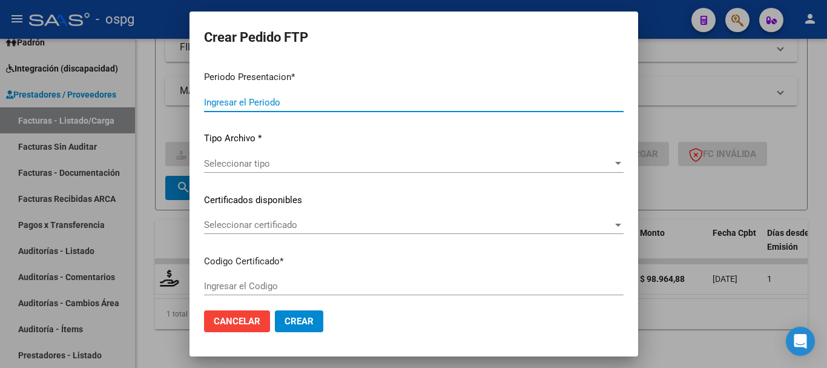
type input "202508"
type input "$ 98.964,88"
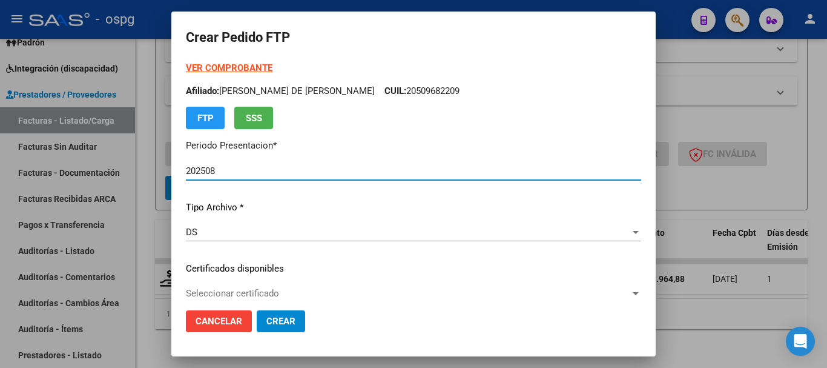
type input "2563673"
type input "[DATE]"
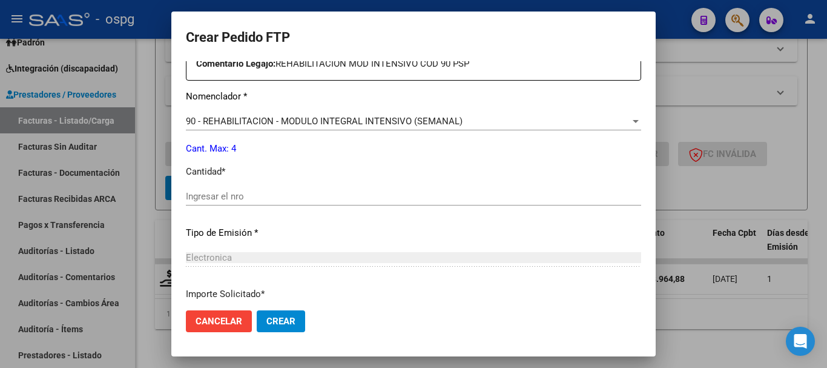
scroll to position [485, 0]
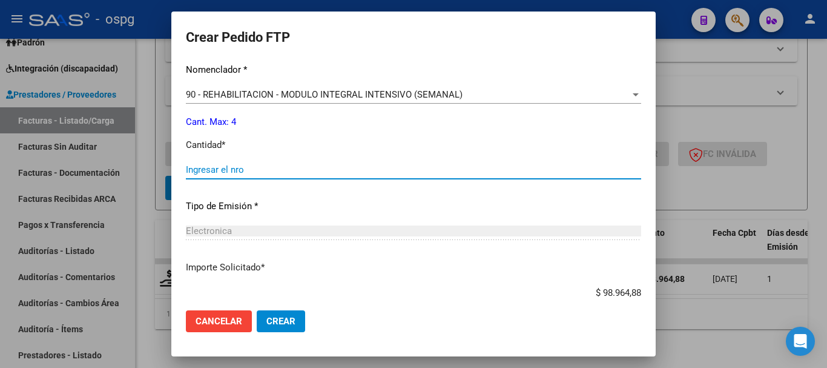
click at [455, 170] on input "Ingresar el nro" at bounding box center [413, 169] width 455 height 11
type input "4"
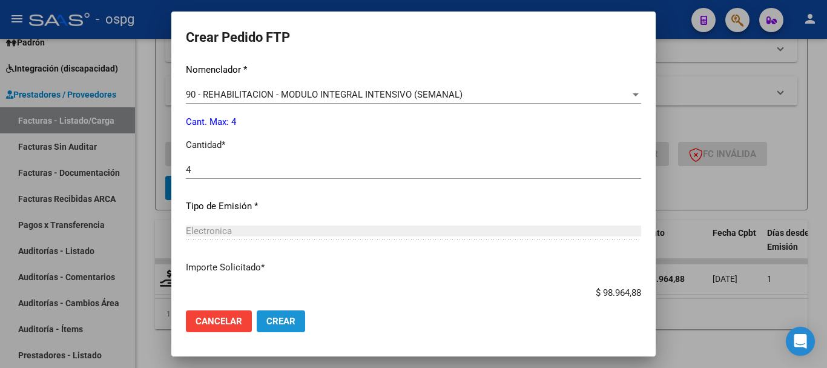
click at [276, 320] on span "Crear" at bounding box center [280, 321] width 29 height 11
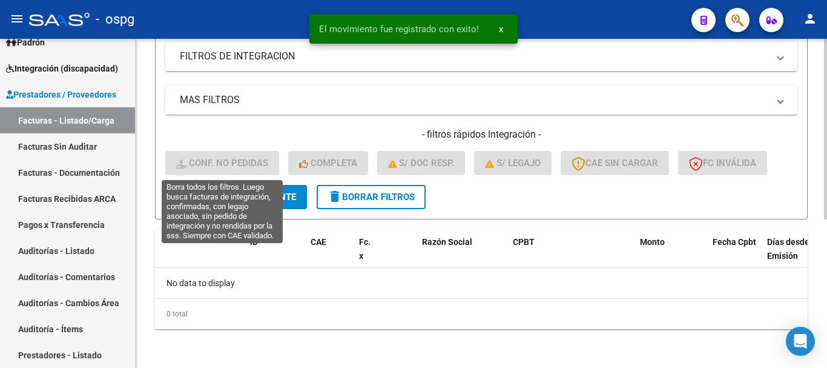
scroll to position [210, 0]
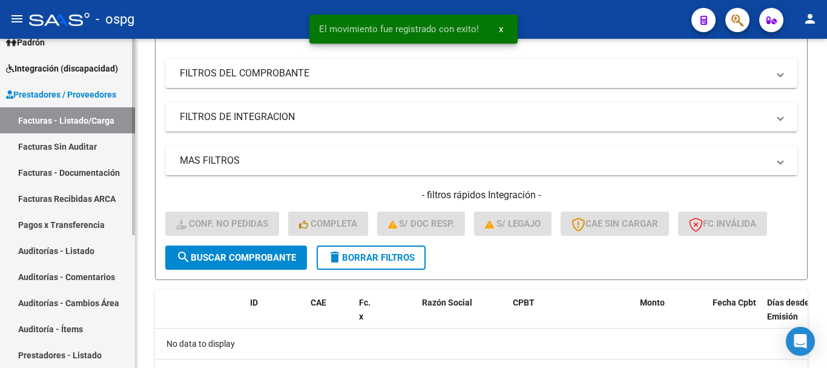
click at [48, 72] on span "Integración (discapacidad)" at bounding box center [62, 68] width 112 height 13
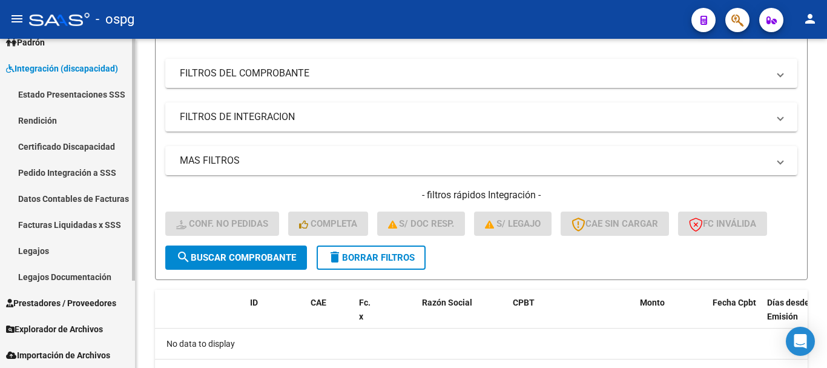
click at [78, 176] on link "Pedido Integración a SSS" at bounding box center [67, 172] width 135 height 26
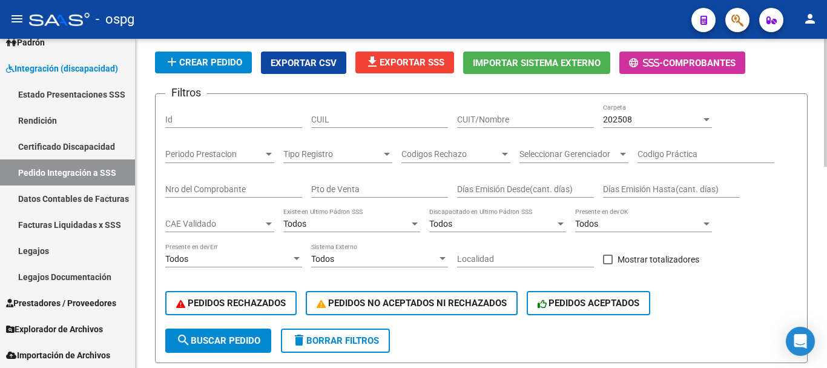
scroll to position [34, 0]
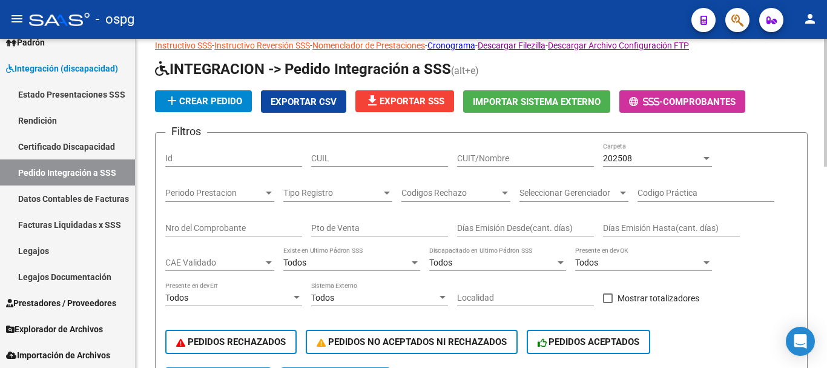
click at [436, 106] on button "file_download Exportar SSS" at bounding box center [405, 101] width 99 height 22
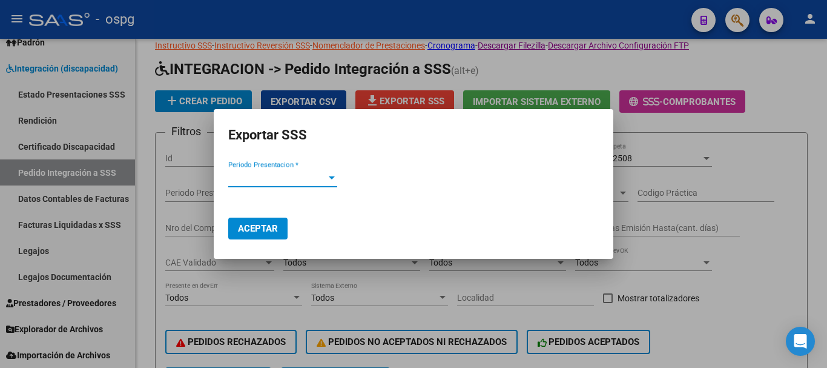
click at [328, 179] on div at bounding box center [331, 178] width 11 height 10
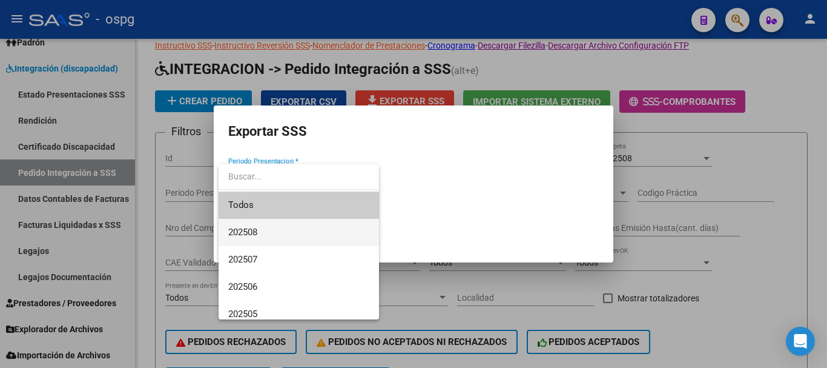
click at [283, 233] on span "202508" at bounding box center [298, 232] width 141 height 27
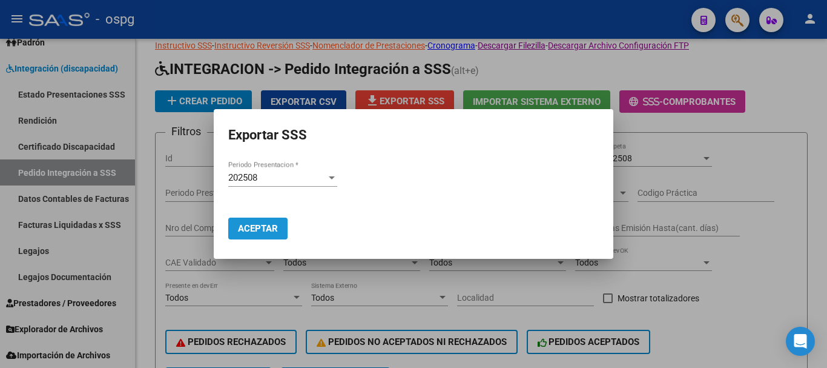
click at [244, 230] on span "Aceptar" at bounding box center [258, 228] width 40 height 11
click at [819, 231] on div at bounding box center [413, 184] width 827 height 368
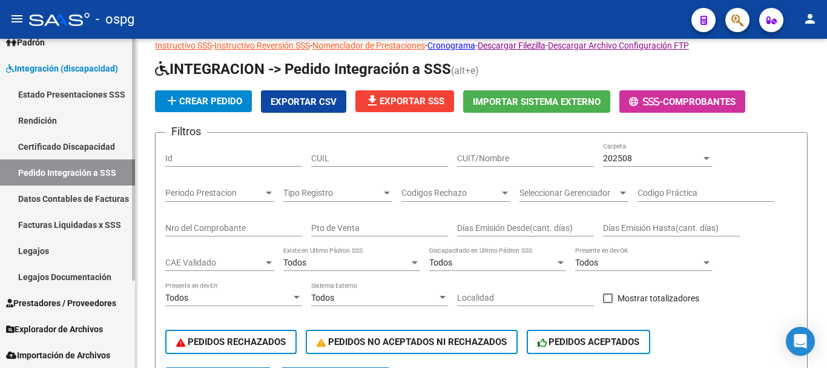
click at [56, 302] on span "Prestadores / Proveedores" at bounding box center [61, 302] width 110 height 13
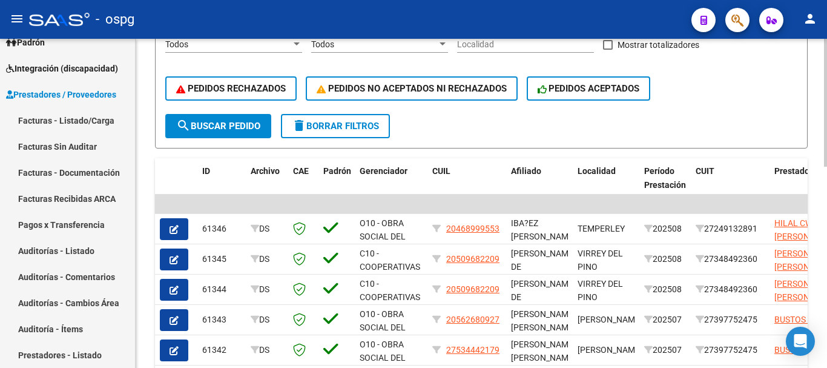
scroll to position [216, 0]
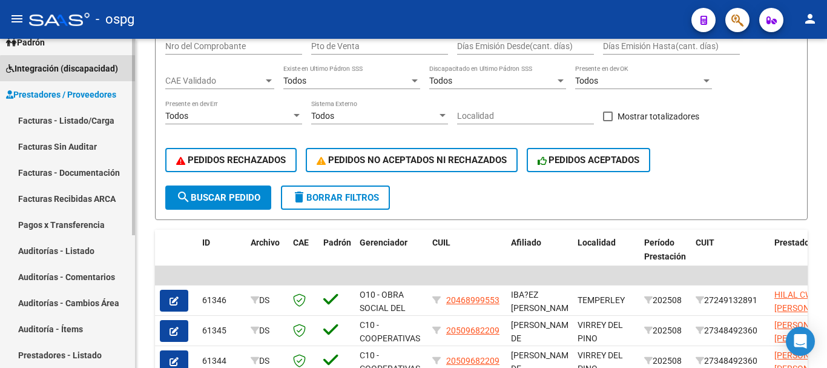
click at [76, 75] on link "Integración (discapacidad)" at bounding box center [67, 68] width 135 height 26
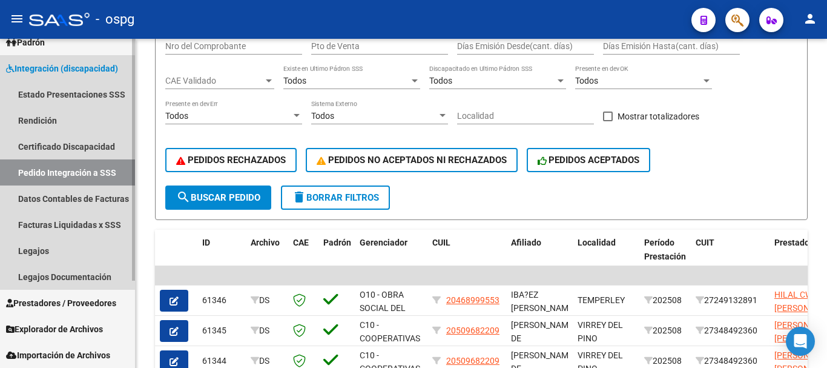
click at [76, 179] on link "Pedido Integración a SSS" at bounding box center [67, 172] width 135 height 26
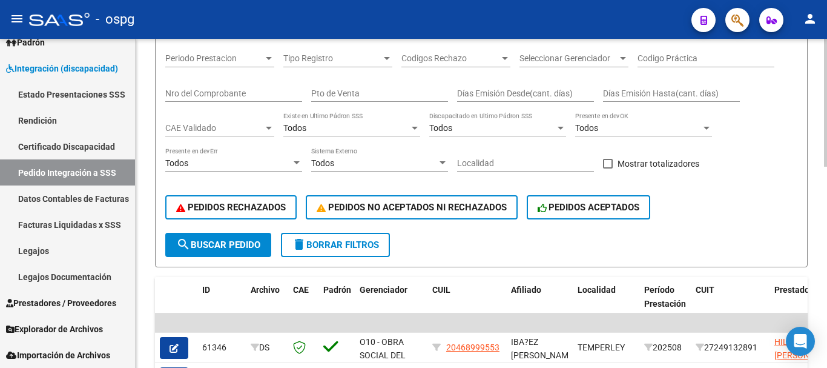
scroll to position [94, 0]
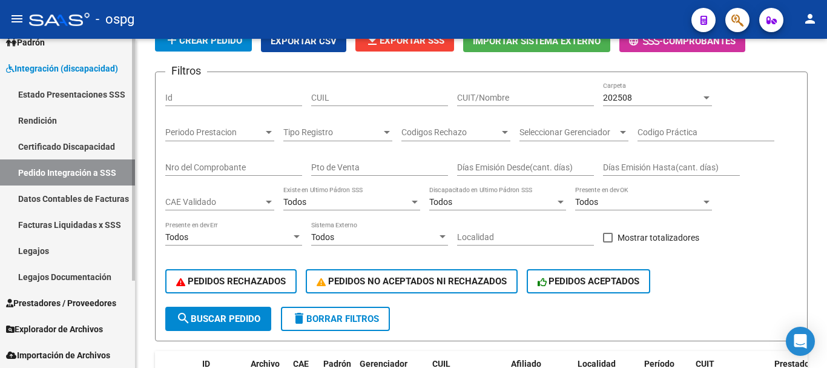
click at [100, 98] on link "Estado Presentaciones SSS" at bounding box center [67, 94] width 135 height 26
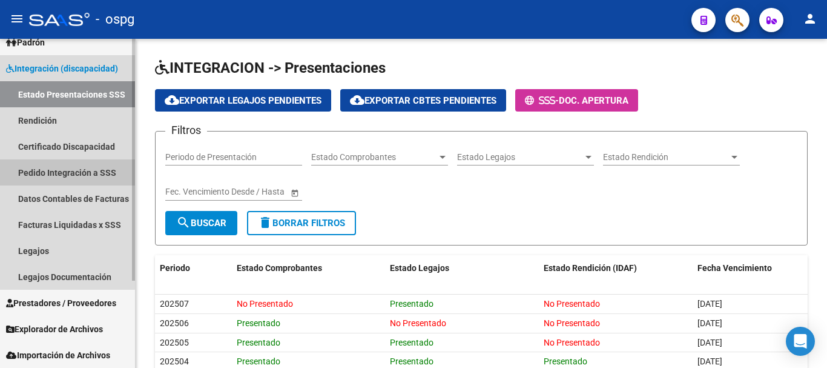
click at [63, 170] on link "Pedido Integración a SSS" at bounding box center [67, 172] width 135 height 26
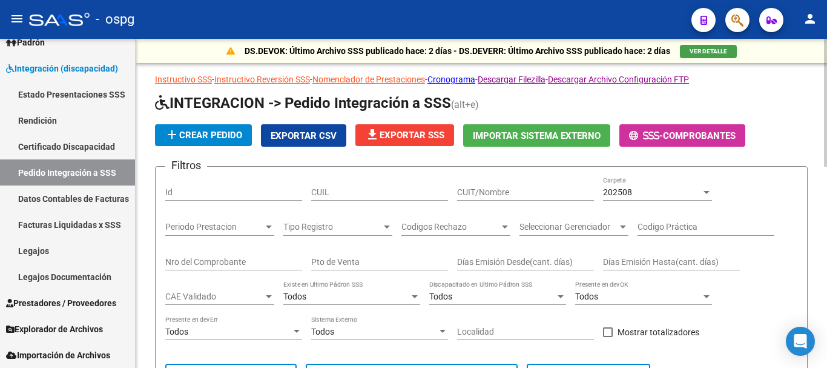
click at [386, 222] on div at bounding box center [387, 227] width 11 height 10
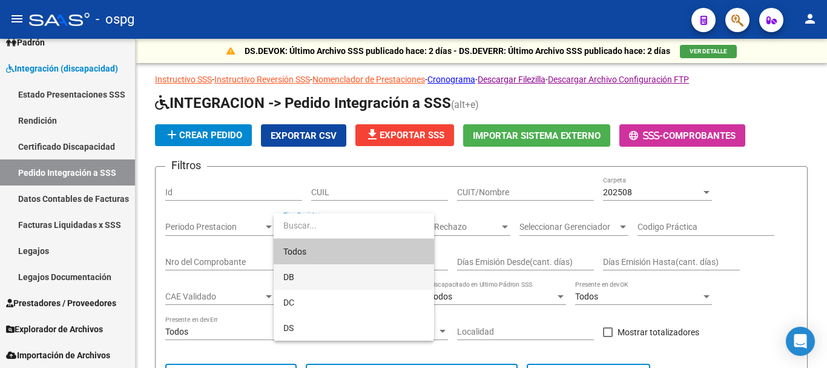
click at [339, 272] on span "DB" at bounding box center [353, 276] width 141 height 25
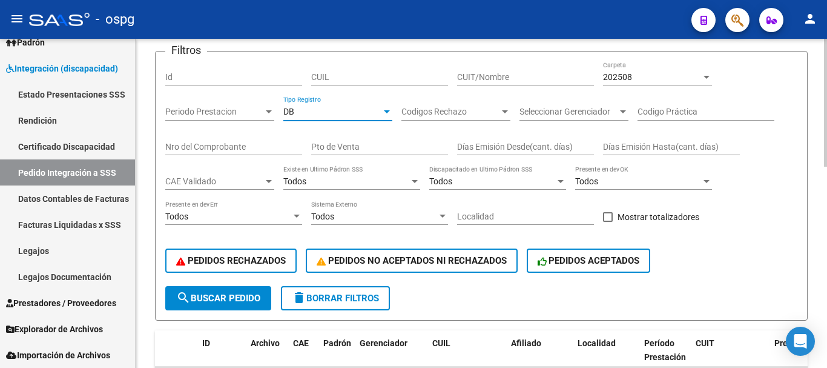
scroll to position [121, 0]
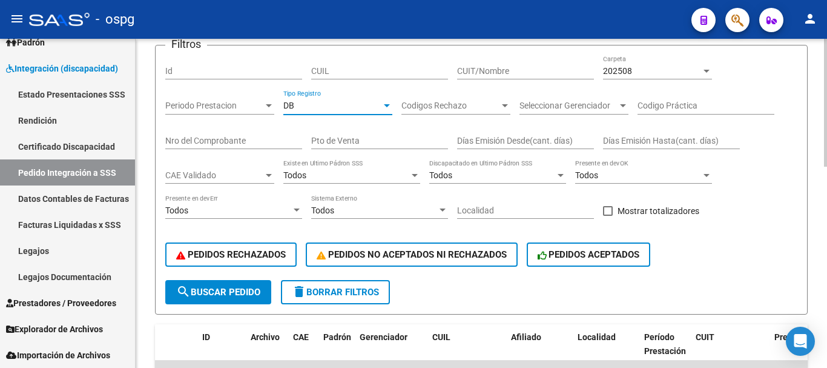
click at [222, 291] on span "search Buscar Pedido" at bounding box center [218, 291] width 84 height 11
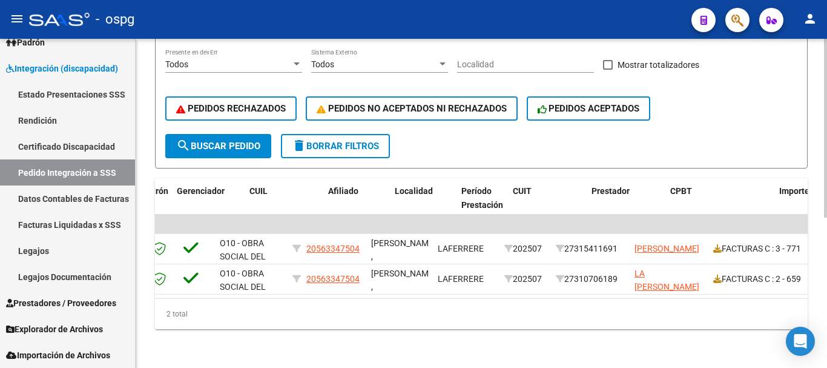
scroll to position [0, 0]
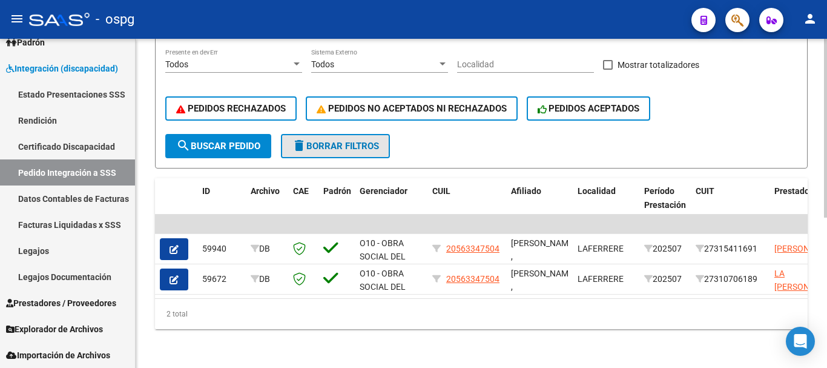
click at [359, 141] on span "delete Borrar Filtros" at bounding box center [335, 146] width 87 height 11
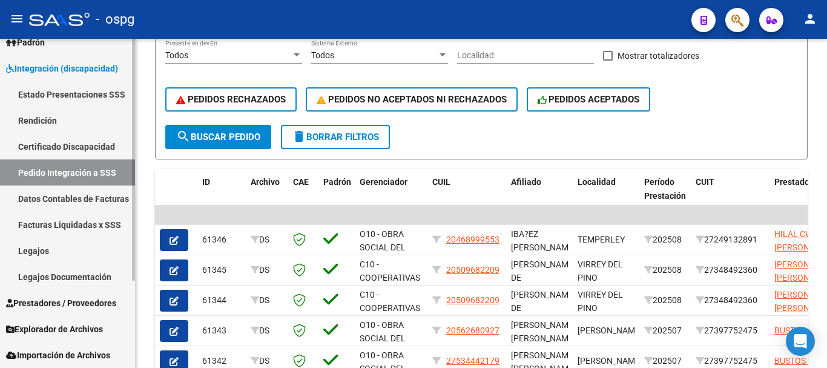
click at [73, 97] on link "Estado Presentaciones SSS" at bounding box center [67, 94] width 135 height 26
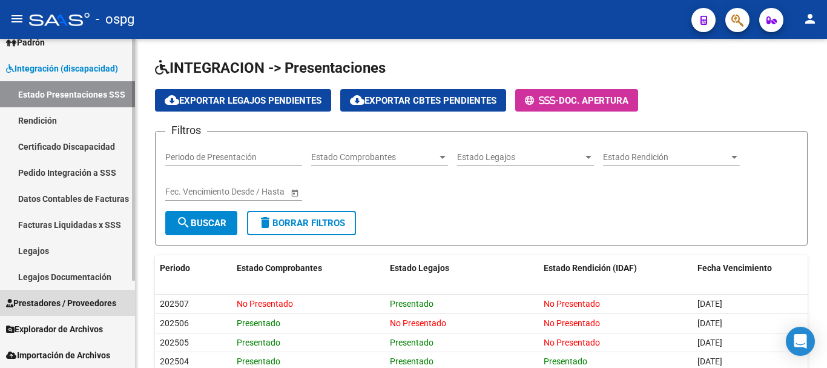
click at [52, 305] on span "Prestadores / Proveedores" at bounding box center [61, 302] width 110 height 13
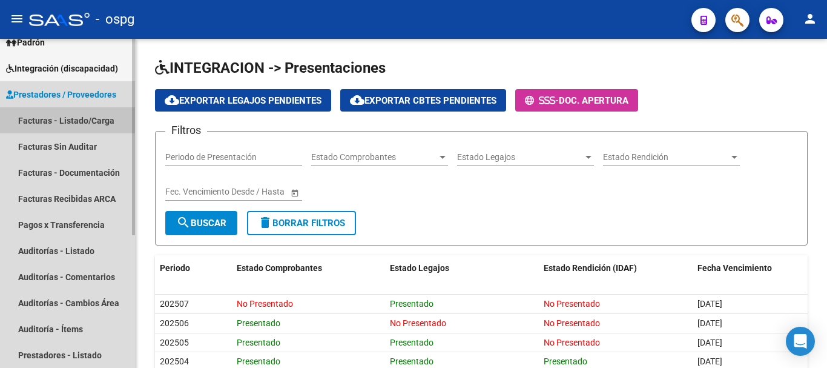
click at [81, 116] on link "Facturas - Listado/Carga" at bounding box center [67, 120] width 135 height 26
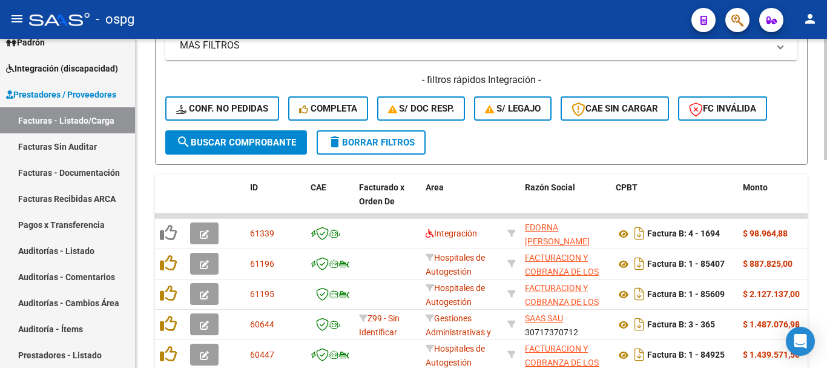
scroll to position [363, 0]
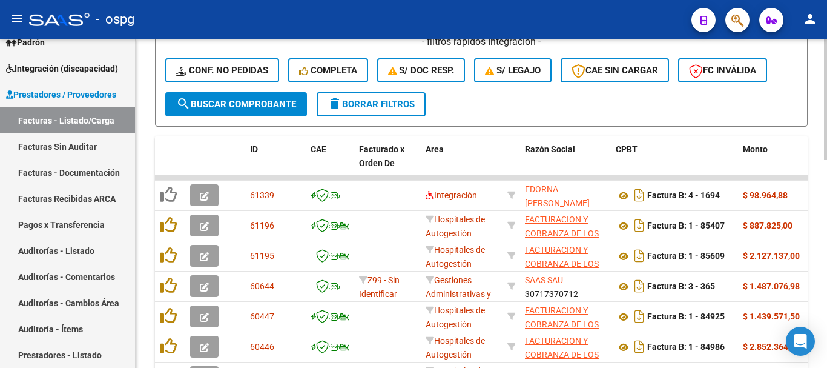
click at [389, 106] on span "delete Borrar Filtros" at bounding box center [371, 104] width 87 height 11
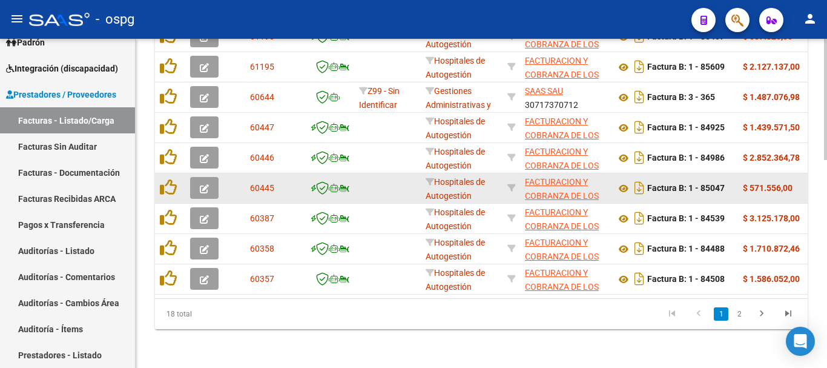
scroll to position [562, 0]
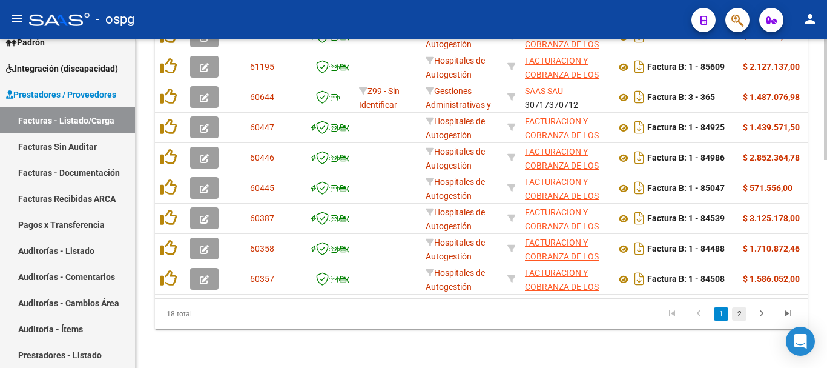
click at [741, 316] on link "2" at bounding box center [739, 313] width 15 height 13
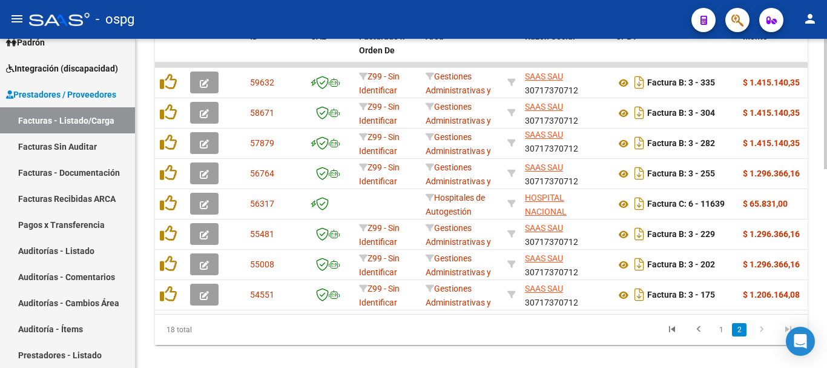
scroll to position [501, 0]
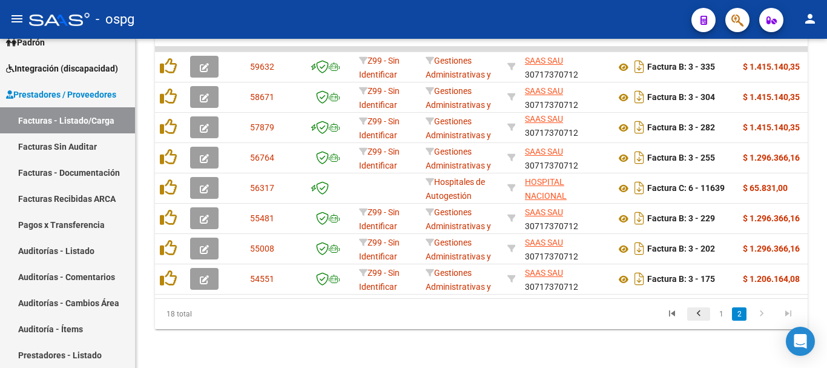
click at [695, 315] on icon "go to previous page" at bounding box center [699, 315] width 16 height 15
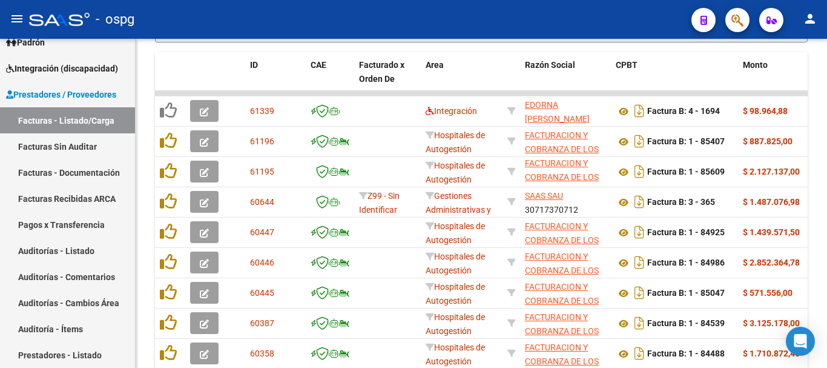
scroll to position [259, 0]
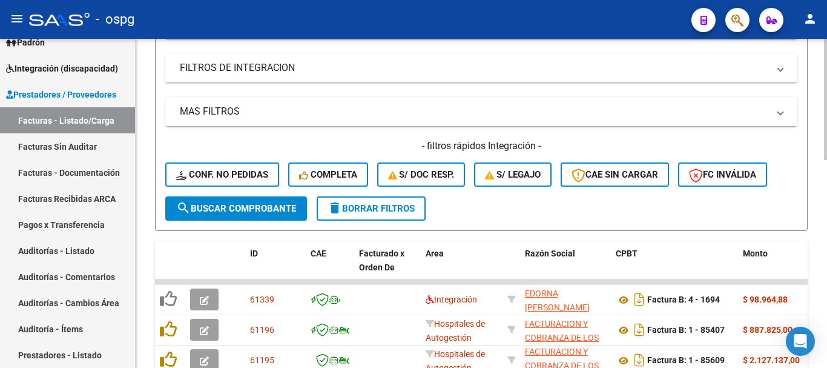
click at [391, 205] on span "delete Borrar Filtros" at bounding box center [371, 208] width 87 height 11
